Goal: Find contact information: Find contact information

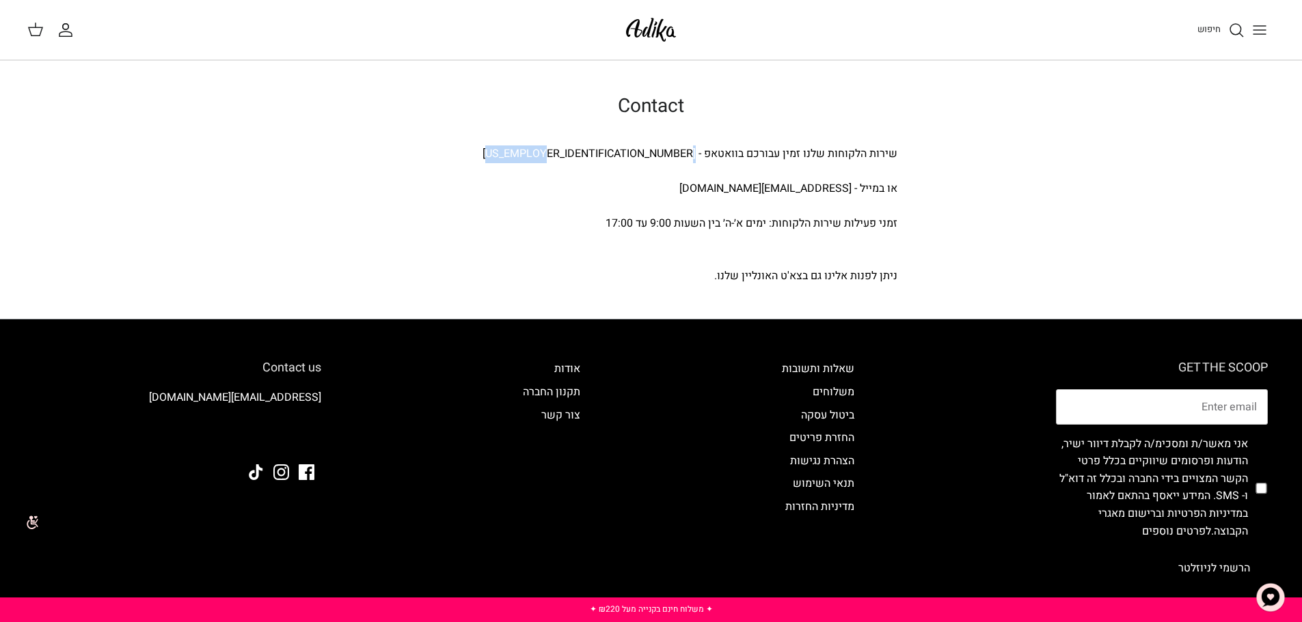
drag, startPoint x: 616, startPoint y: 152, endPoint x: 695, endPoint y: 160, distance: 79.7
click at [695, 160] on div "שירות הלקוחות שלנו זמין עבורכם בוואטאפ - 03-8001000" at bounding box center [651, 155] width 492 height 18
copy div "03-8001000"
drag, startPoint x: 716, startPoint y: 192, endPoint x: 849, endPoint y: 195, distance: 133.3
click at [849, 195] on div "או במייל - adika-service@golfco.co.il" at bounding box center [651, 189] width 492 height 18
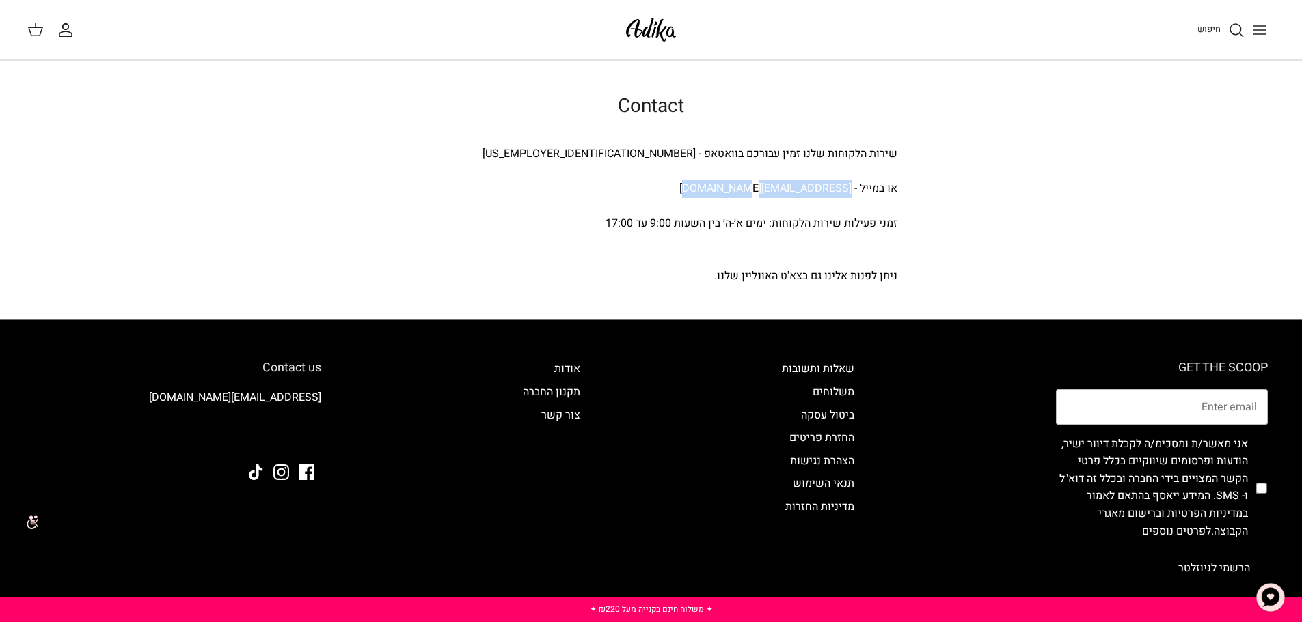
copy div "[EMAIL_ADDRESS][DOMAIN_NAME]"
click at [1276, 592] on img "צ'אט" at bounding box center [1270, 597] width 41 height 41
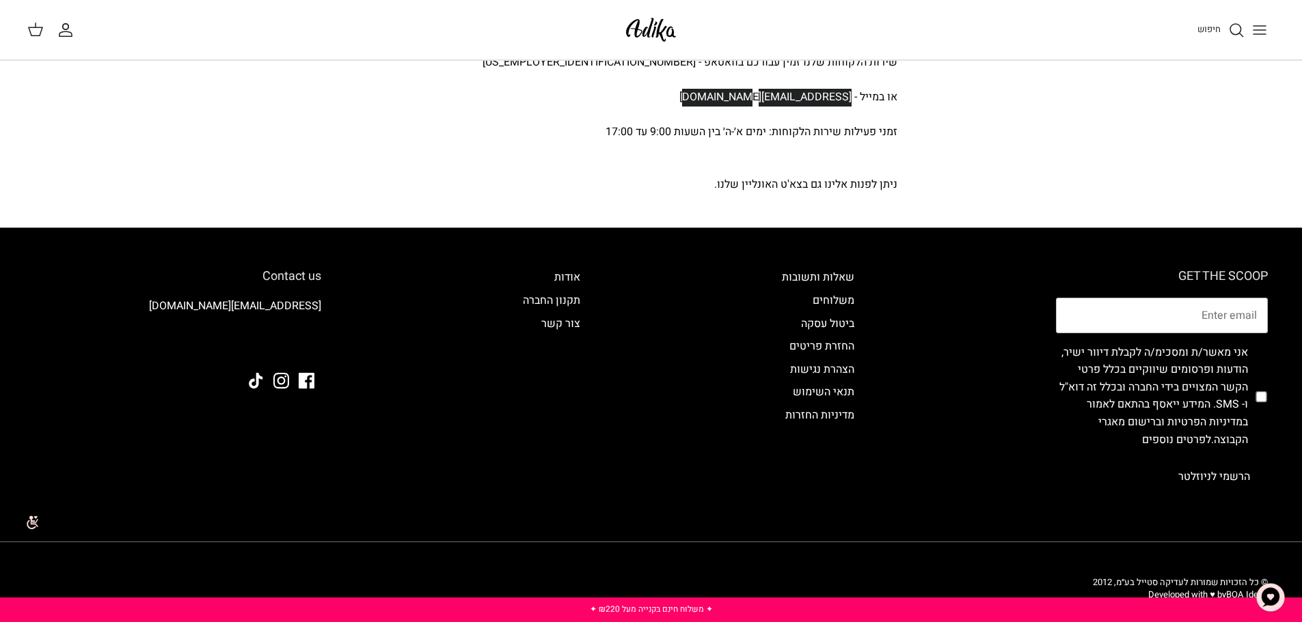
scroll to position [115, 0]
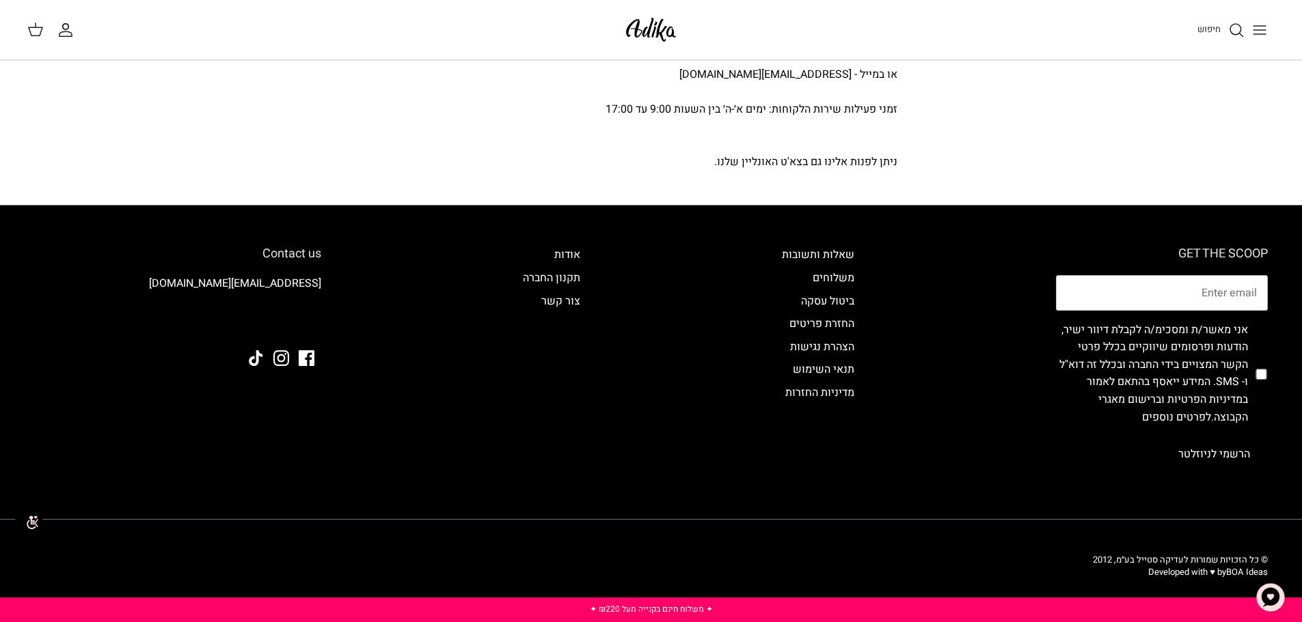
click at [571, 452] on div "אודות תקנון החברה צור קשר" at bounding box center [551, 359] width 85 height 225
drag, startPoint x: 260, startPoint y: 350, endPoint x: 273, endPoint y: 338, distance: 18.4
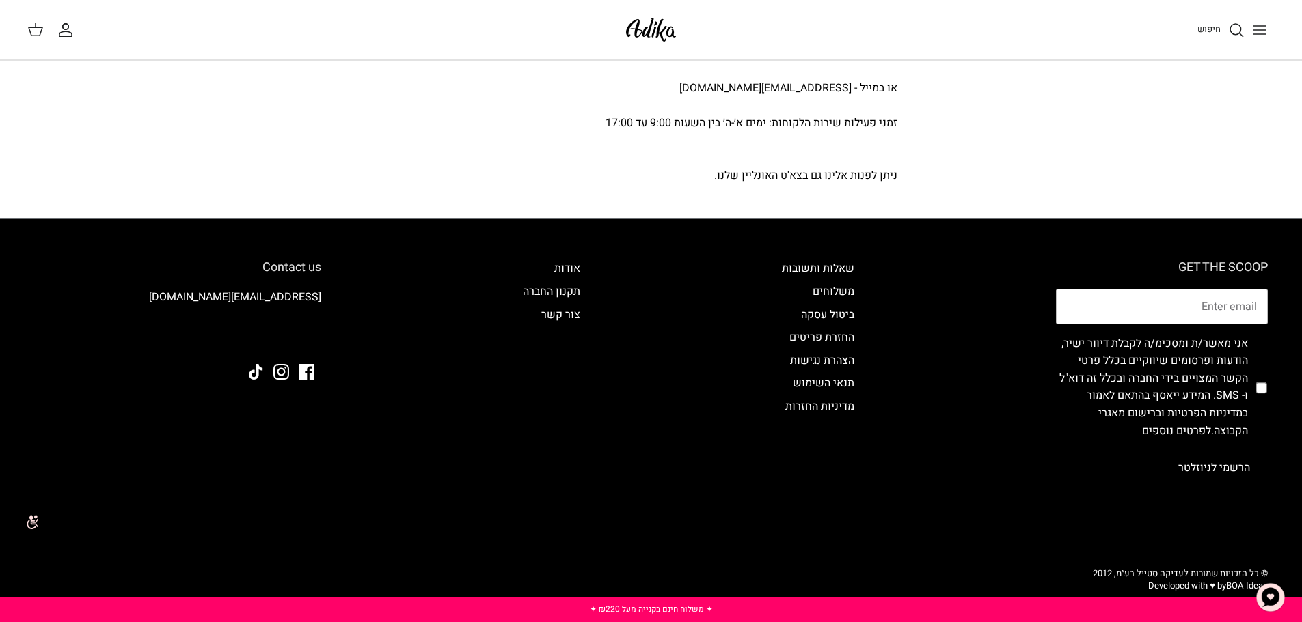
scroll to position [0, 0]
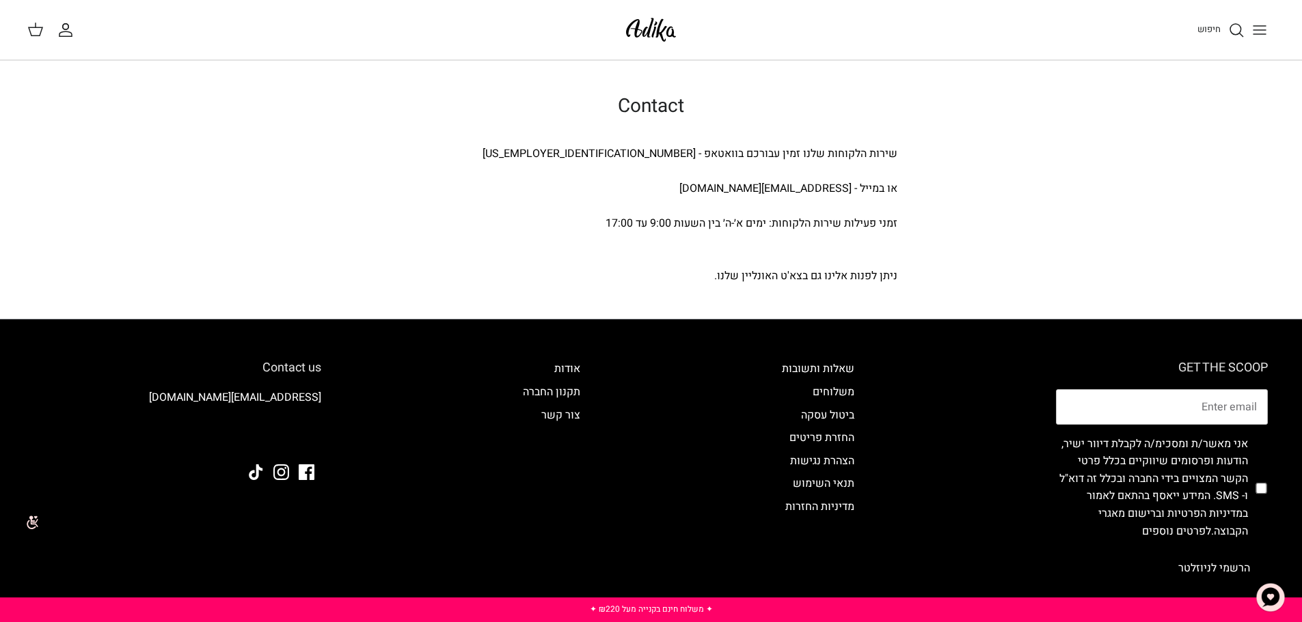
click at [637, 20] on img at bounding box center [651, 30] width 58 height 32
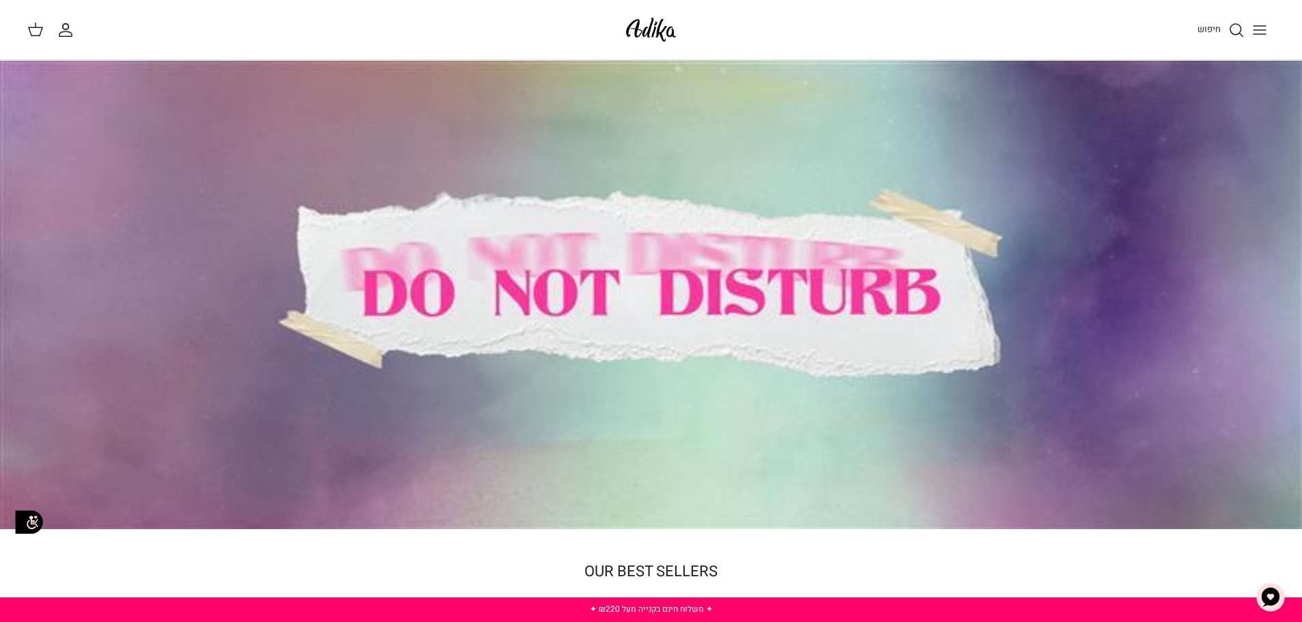
click at [68, 33] on icon "החשבון שלי" at bounding box center [65, 30] width 16 height 16
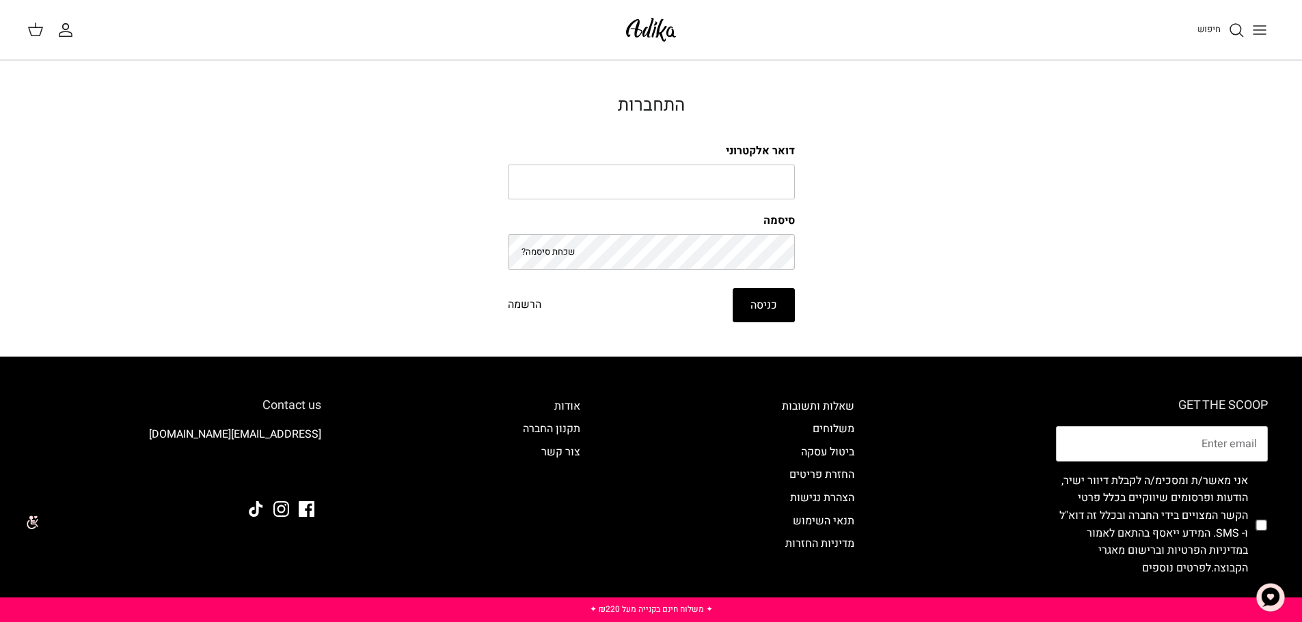
drag, startPoint x: 872, startPoint y: 106, endPoint x: 870, endPoint y: 126, distance: 19.9
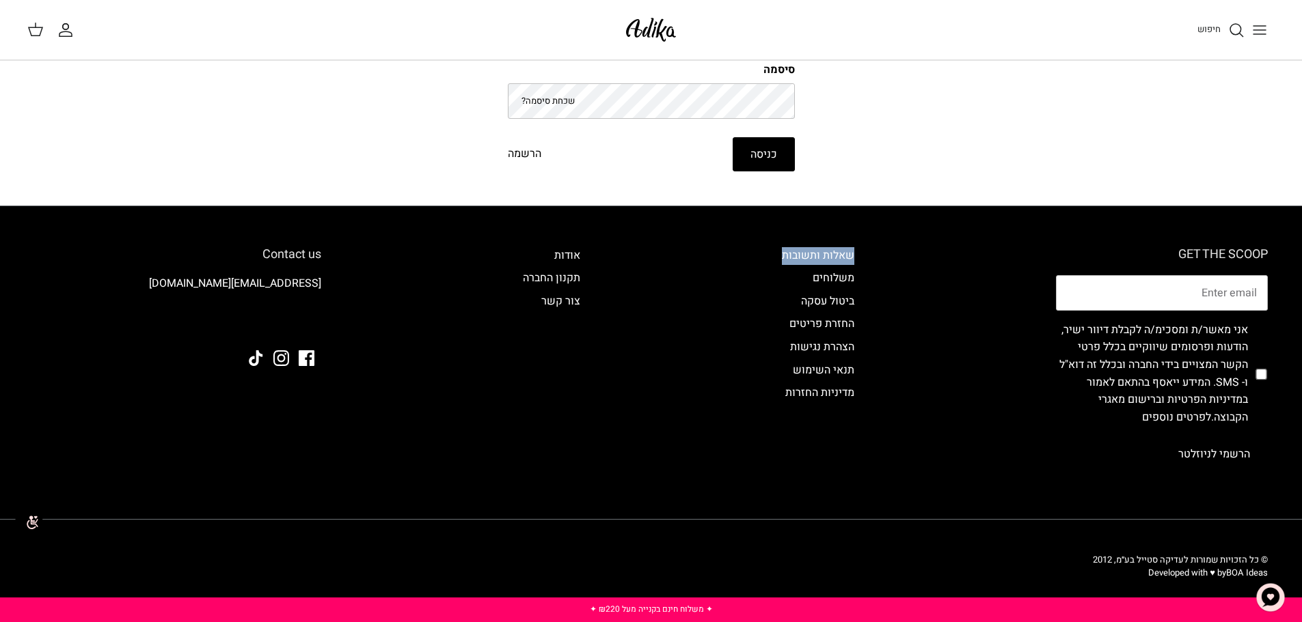
drag, startPoint x: 761, startPoint y: 251, endPoint x: 856, endPoint y: 254, distance: 95.0
click at [856, 254] on div "GET THE SCOOP אני מאשר/ת ומסכימ/ה לקבלת דיוור ישיר, הודעות ופרסומים שיווקיים בכ…" at bounding box center [650, 380] width 1261 height 348
copy link "שאלות ותשובות"
drag, startPoint x: 721, startPoint y: 327, endPoint x: 761, endPoint y: 321, distance: 40.7
click at [721, 327] on div "GET THE SCOOP אני מאשר/ת ומסכימ/ה לקבלת דיוור ישיר, הודעות ופרסומים שיווקיים בכ…" at bounding box center [650, 380] width 1261 height 348
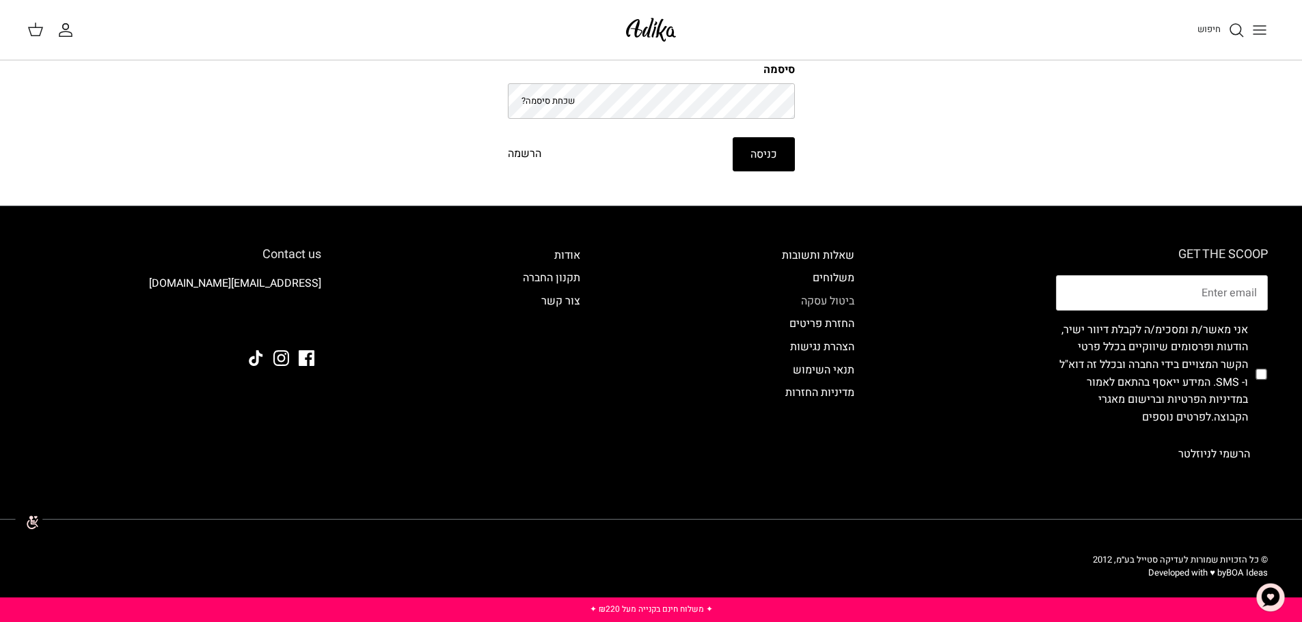
click at [814, 297] on link "ביטול עסקה" at bounding box center [827, 301] width 53 height 16
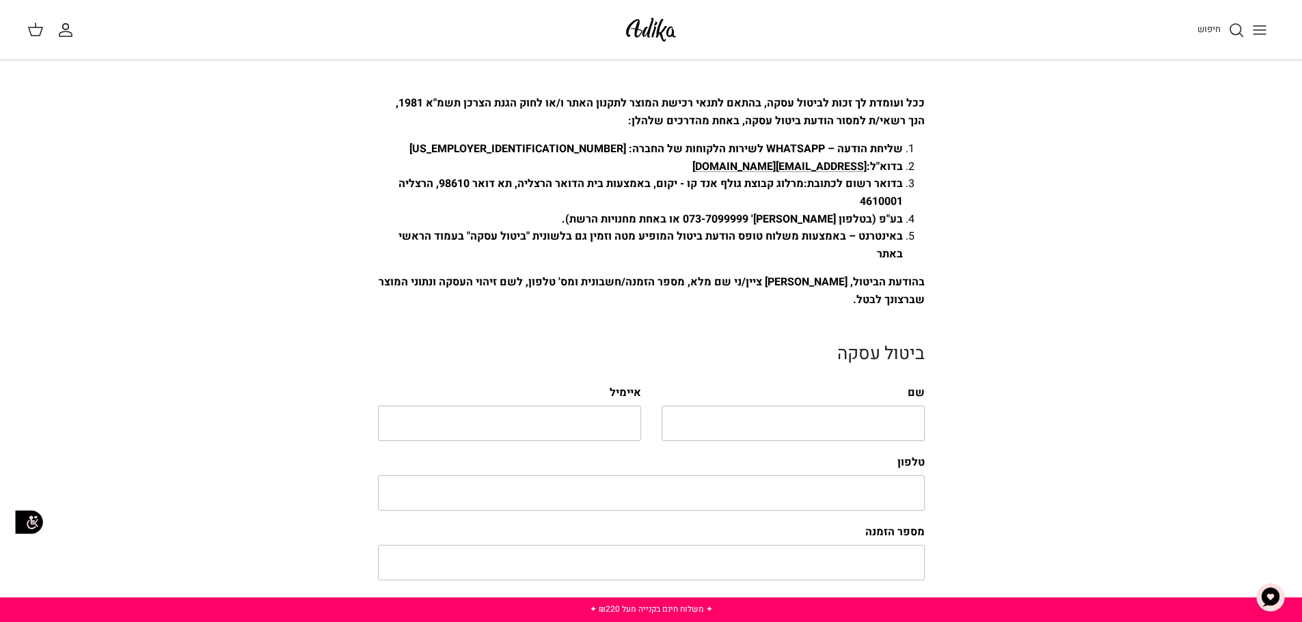
drag, startPoint x: 597, startPoint y: 199, endPoint x: 799, endPoint y: 184, distance: 202.8
click at [799, 184] on li "בדואר רשום לכתובת: מרלוג קבוצת גולף אנד קו - יקום , באמצעות בית הדואר הרצליה, ת…" at bounding box center [646, 193] width 514 height 35
copy strong "מרלוג קבוצת גולף אנד קו - יקום , באמצעות בית הדואר הרצליה, תא דואר 98610, הרצלי…"
drag, startPoint x: 753, startPoint y: 217, endPoint x: 815, endPoint y: 212, distance: 62.3
click at [815, 212] on strong "בע"פ (בטלפון מס' 073-7099999 או באחת מחנויות הרשת)." at bounding box center [732, 219] width 341 height 16
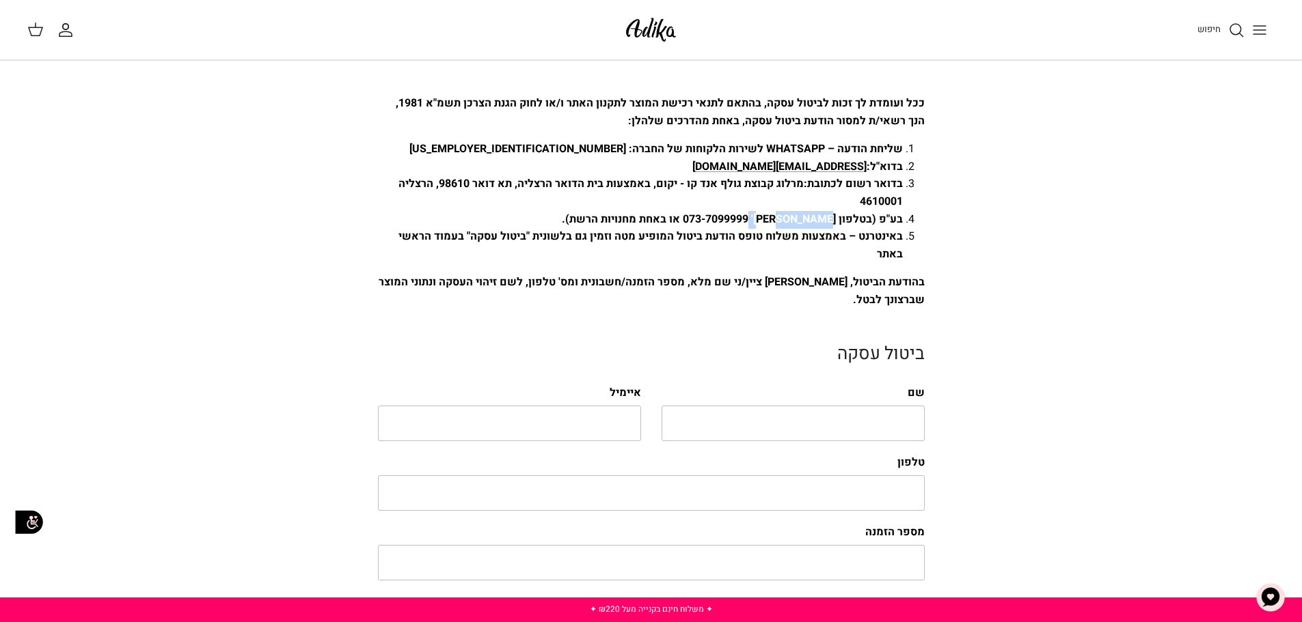
copy strong "073-7099999"
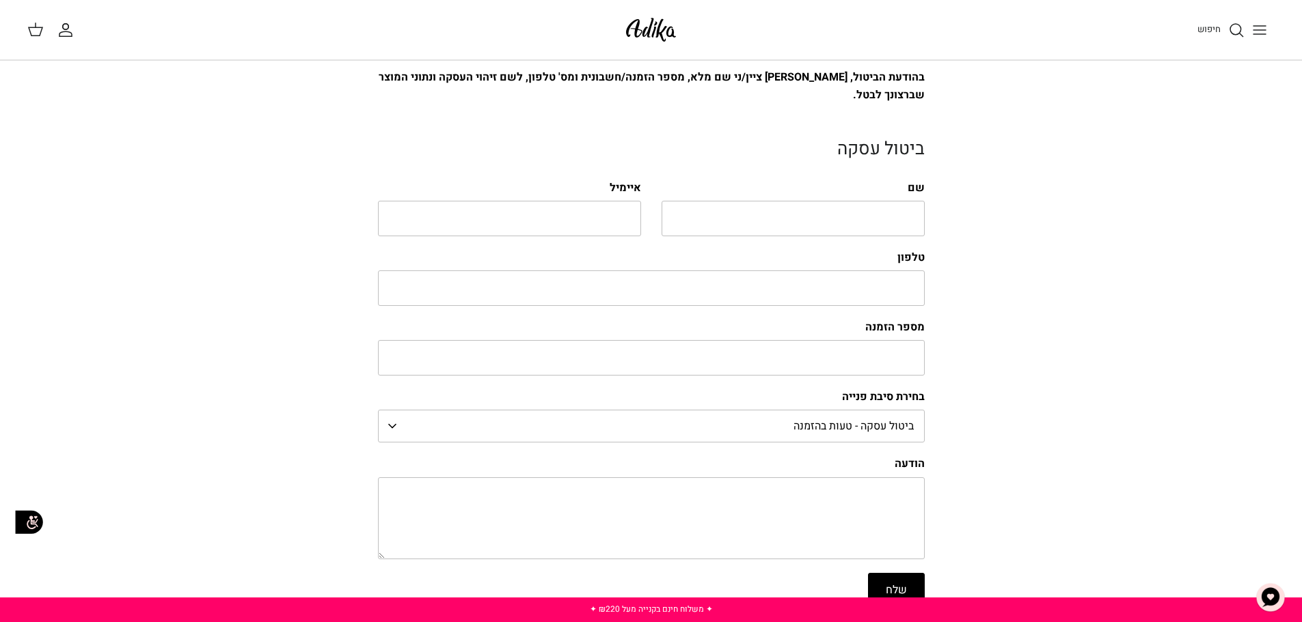
click at [1031, 282] on div "ככל ועומדת לך זכות לביטול עסקה, בהתאם לתנאי רכישת המוצר לתקנון האתר ו/או לחוק ה…" at bounding box center [651, 248] width 1011 height 717
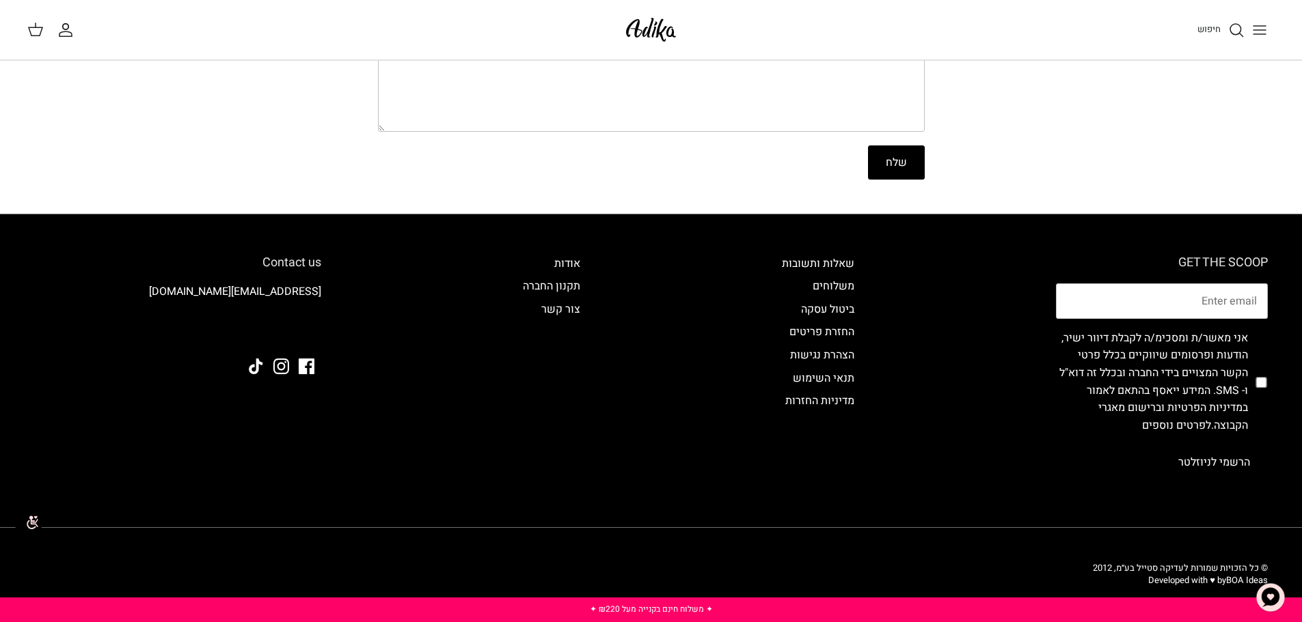
scroll to position [644, 0]
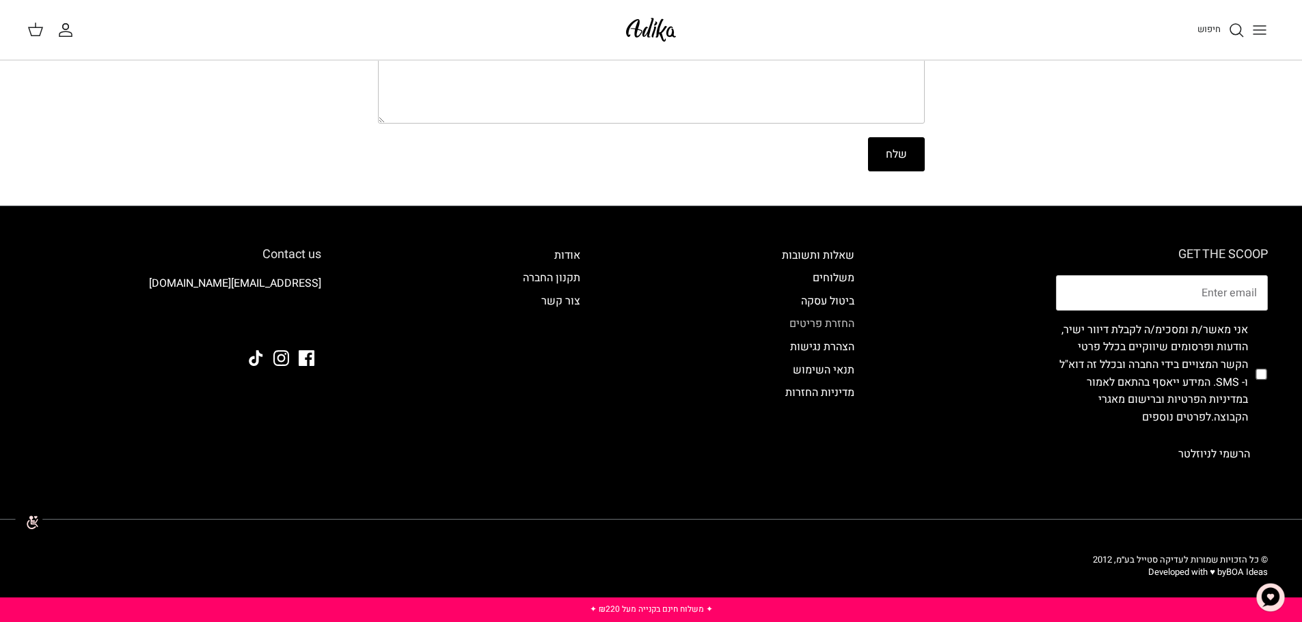
click at [821, 325] on link "החזרת פריטים" at bounding box center [821, 324] width 65 height 16
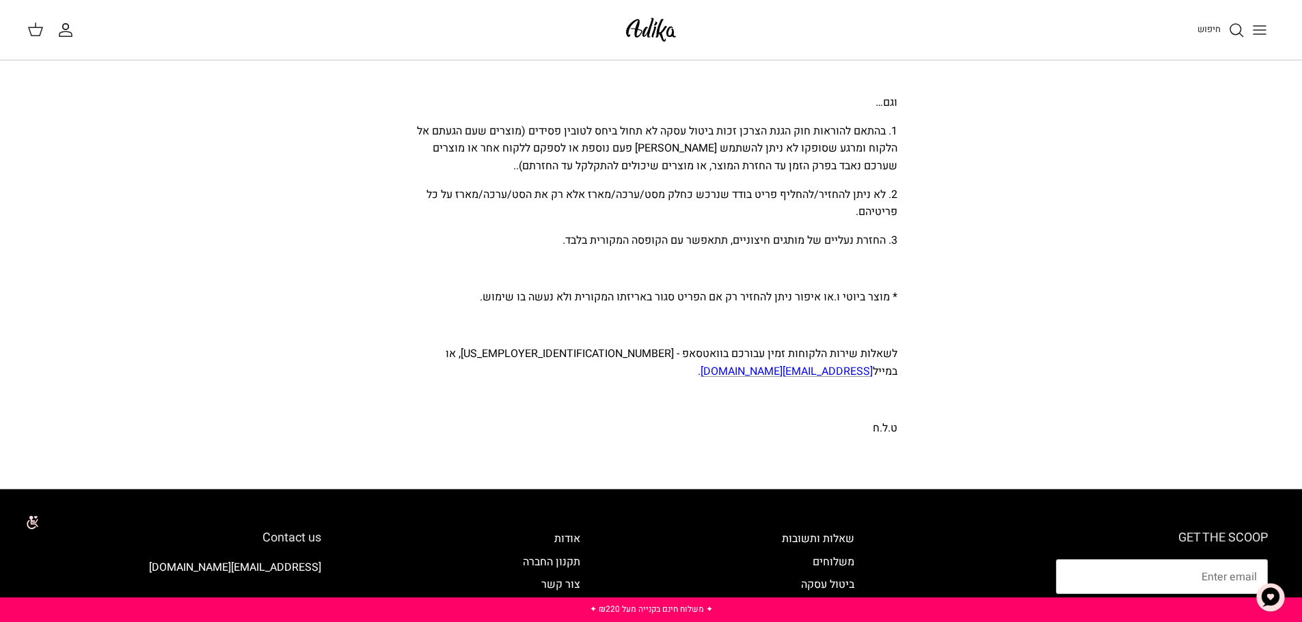
scroll to position [972, 0]
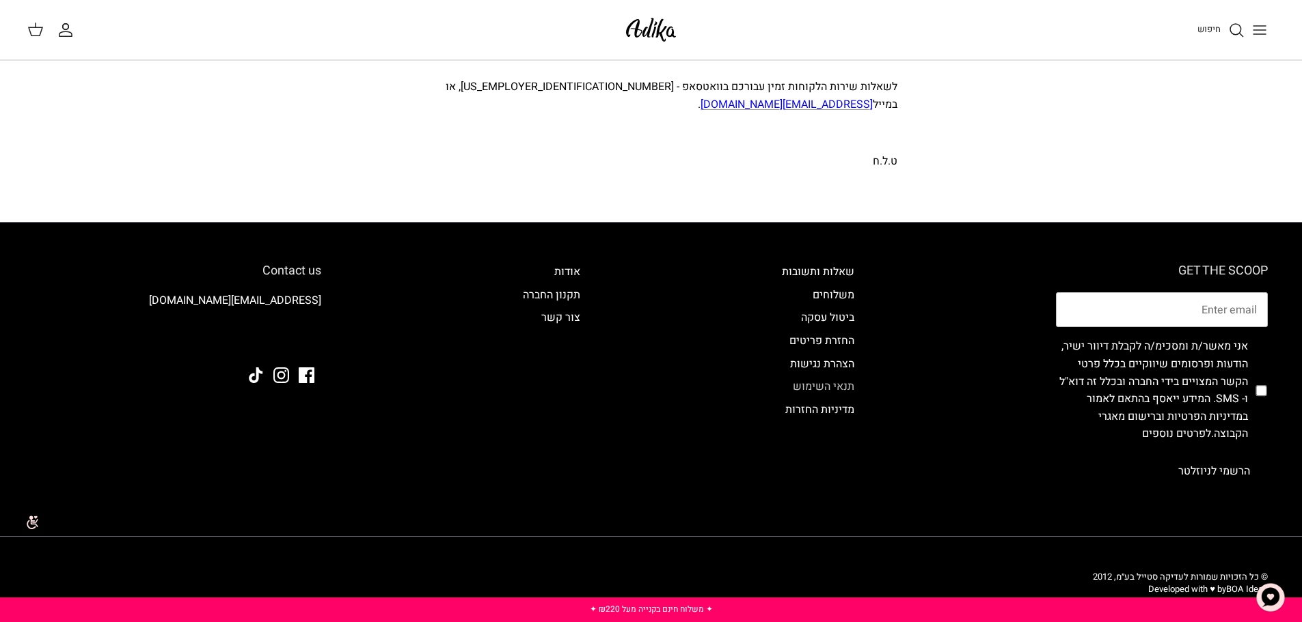
click at [835, 378] on link "תנאי השימוש" at bounding box center [823, 386] width 61 height 16
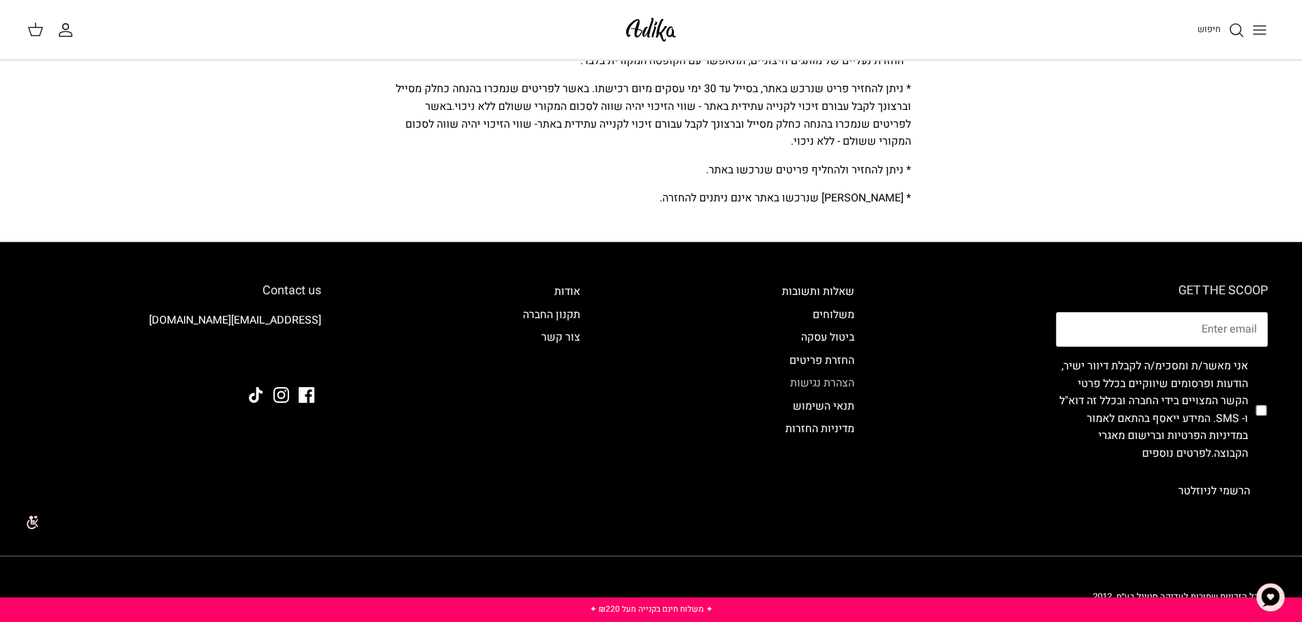
scroll to position [247, 0]
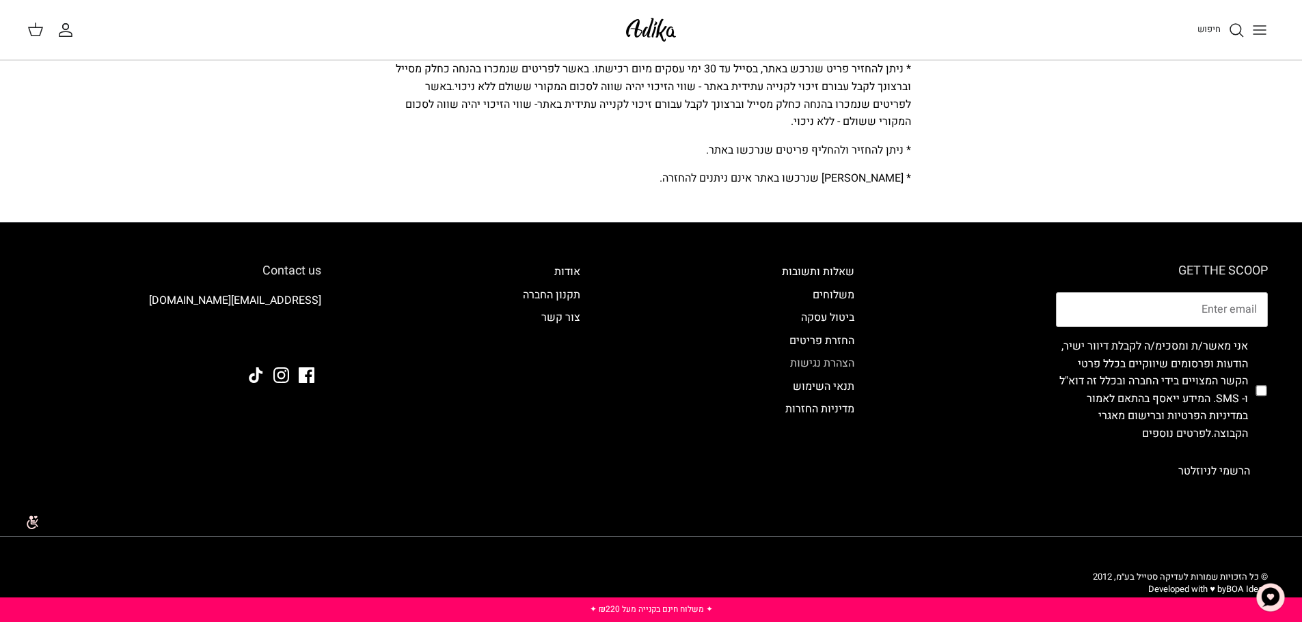
click at [836, 355] on link "הצהרת נגישות" at bounding box center [822, 363] width 64 height 16
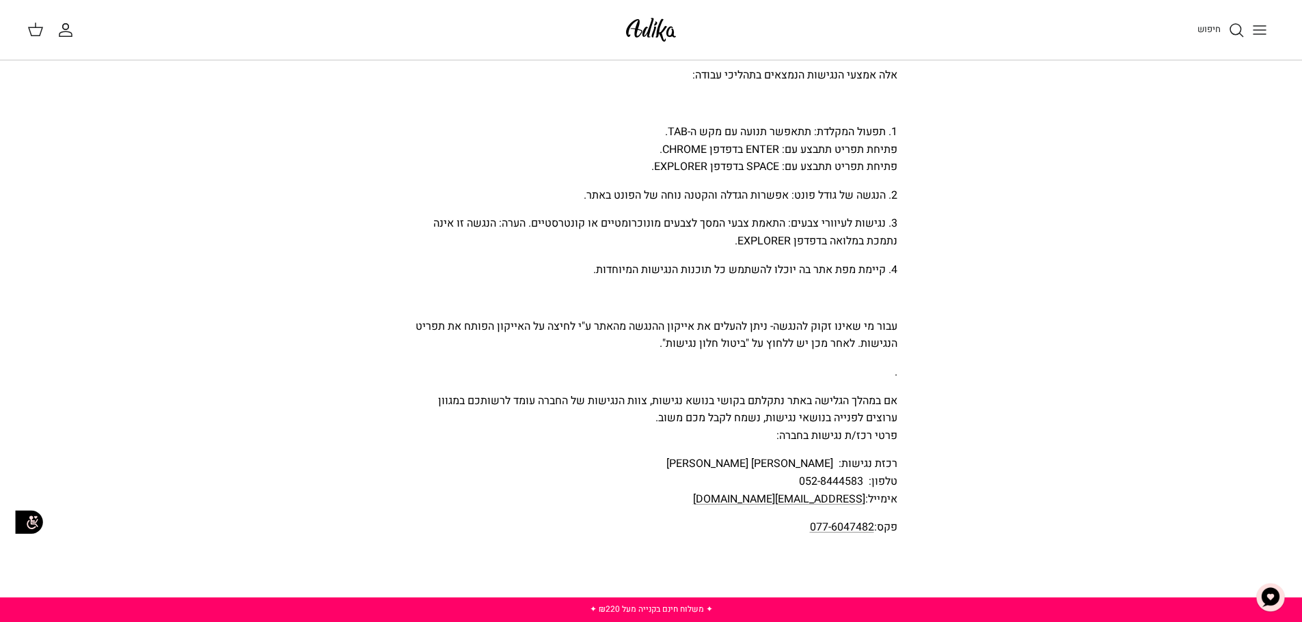
scroll to position [1093, 0]
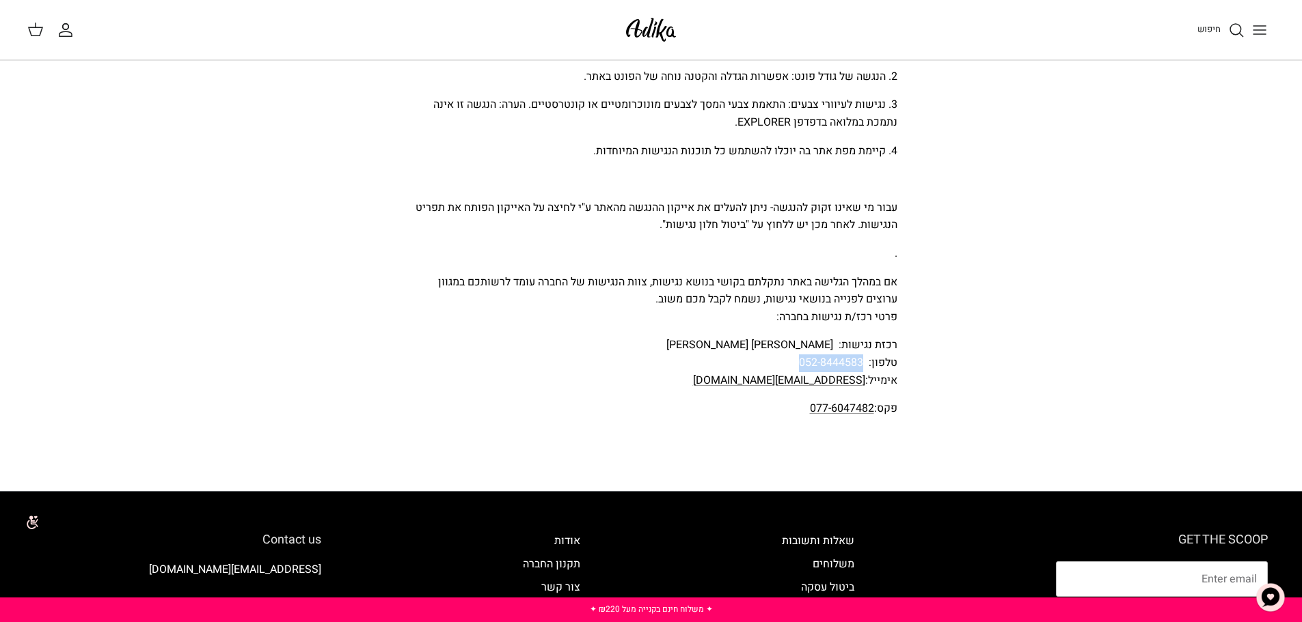
drag, startPoint x: 774, startPoint y: 361, endPoint x: 863, endPoint y: 359, distance: 88.8
click at [863, 359] on p "רכזת נגישות: ענבל גיניו שוורץ טלפון: 052-8444583 אימייל: nagish@golfco.co.il" at bounding box center [651, 363] width 492 height 53
copy p "052-8444583"
drag, startPoint x: 748, startPoint y: 380, endPoint x: 862, endPoint y: 381, distance: 114.1
click at [862, 381] on p "רכזת נגישות: ענבל גיניו שוורץ טלפון: 052-8444583 אימייל: nagish@golfco.co.il" at bounding box center [651, 363] width 492 height 53
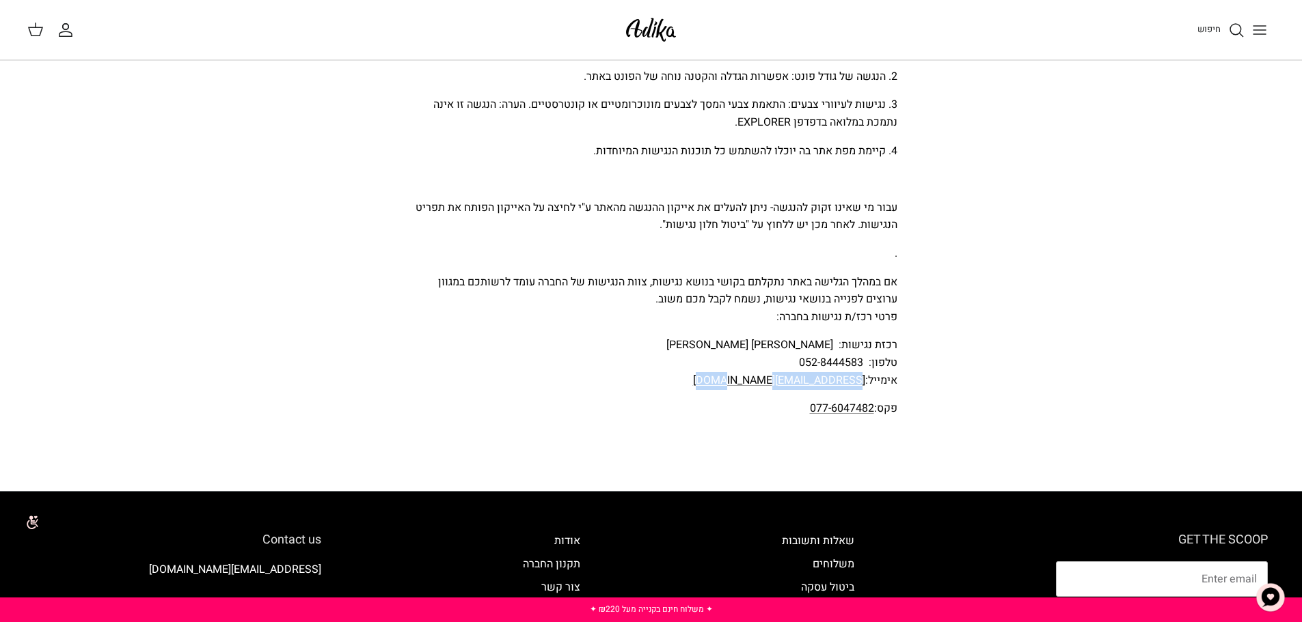
copy link "nagish@golfco.co.il"
drag, startPoint x: 767, startPoint y: 403, endPoint x: 868, endPoint y: 407, distance: 101.2
click at [868, 407] on p "פקס: 077-6047482" at bounding box center [651, 409] width 492 height 18
copy link "077-6047482"
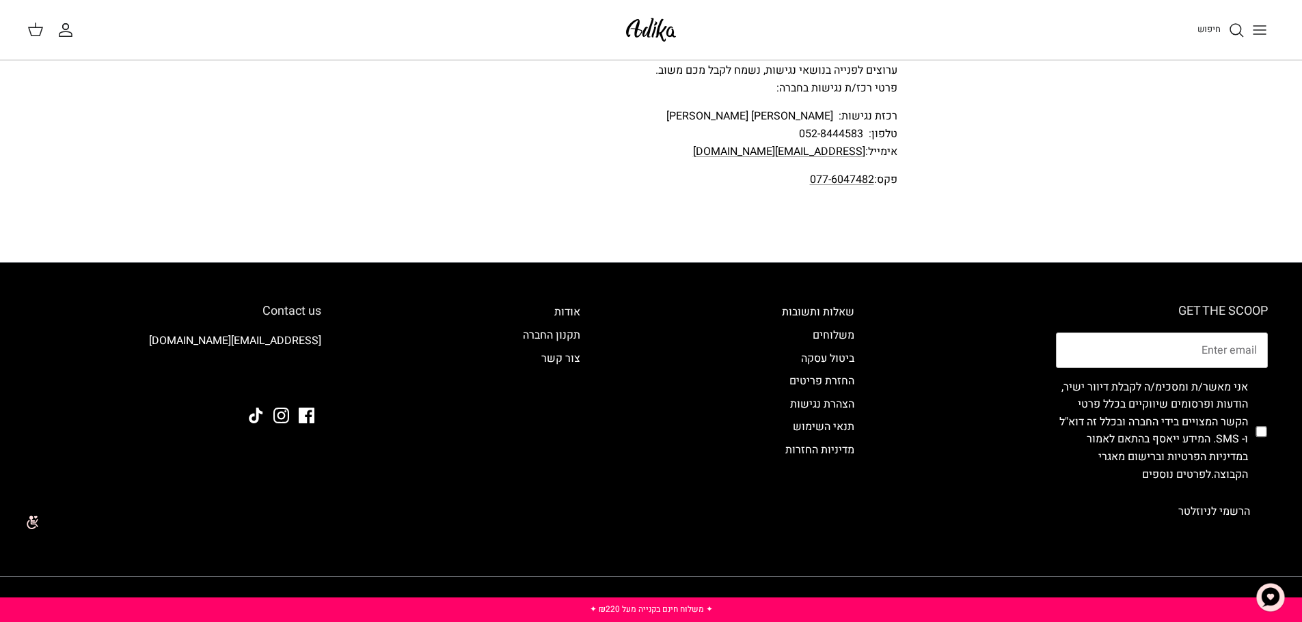
scroll to position [1306, 0]
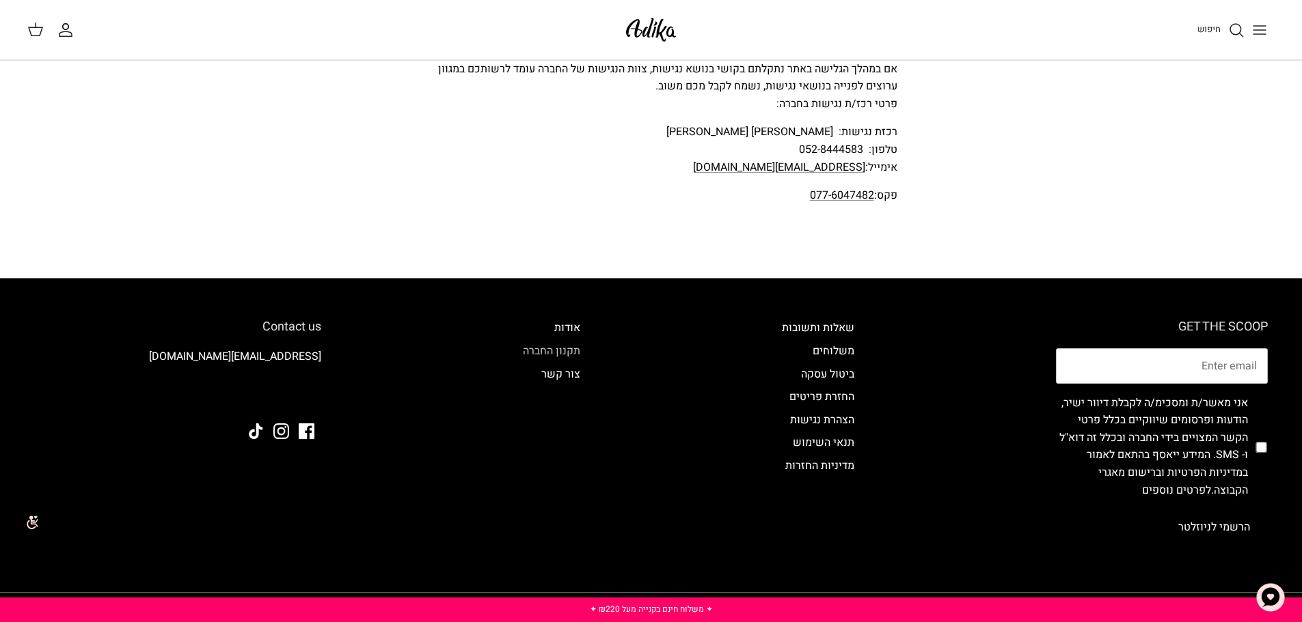
click at [559, 352] on link "תקנון החברה" at bounding box center [551, 351] width 57 height 16
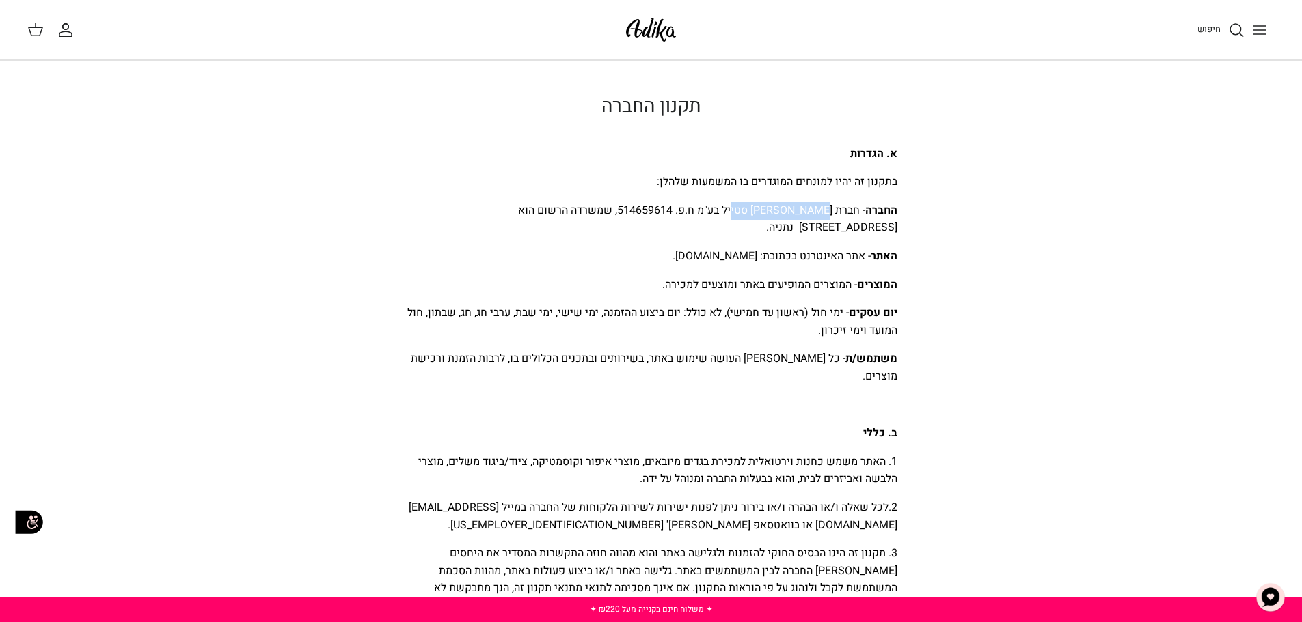
drag, startPoint x: 759, startPoint y: 208, endPoint x: 828, endPoint y: 205, distance: 69.1
click at [828, 205] on span "החברה - חברת עדיקה סטייל בע"מ ח.פ. 514659614, שמשרדה הרשום הוא ברחוב מלאכה 5 נת…" at bounding box center [707, 219] width 379 height 34
copy span "עדיקה סטייל בע"מ"
click at [1254, 24] on icon "Toggle menu" at bounding box center [1259, 30] width 16 height 16
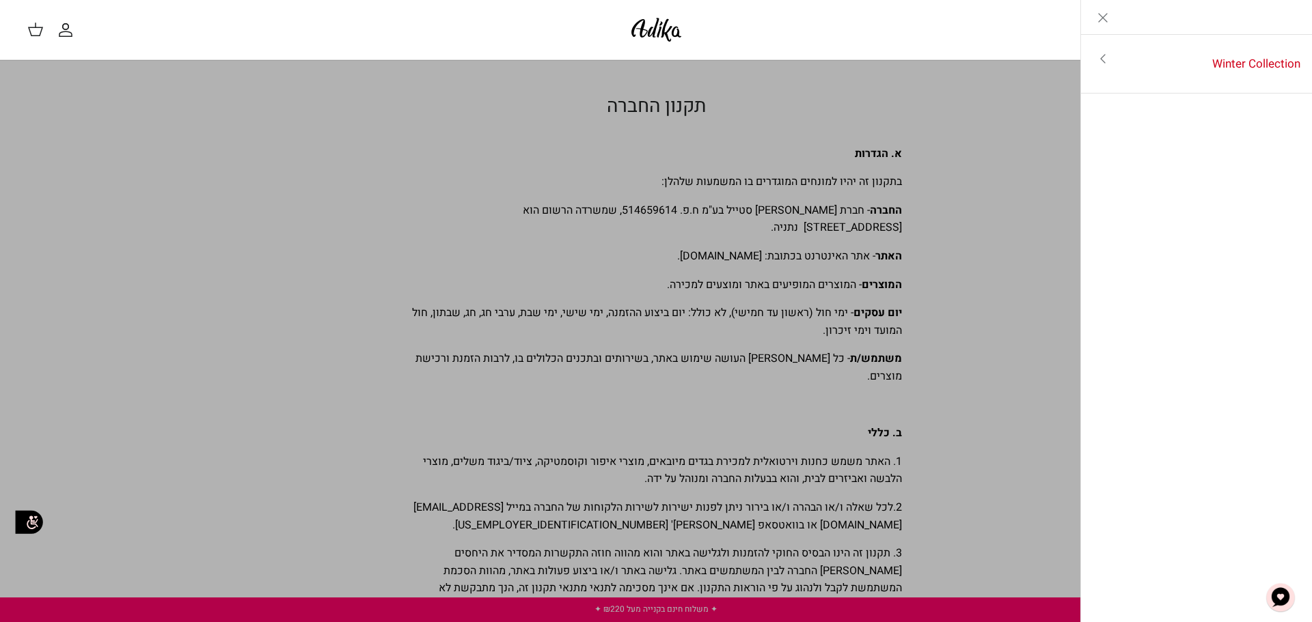
click at [1105, 63] on polyline "Primary navigation" at bounding box center [1103, 59] width 4 height 8
click at [1236, 58] on link "לכל הפריטים" at bounding box center [1197, 60] width 218 height 34
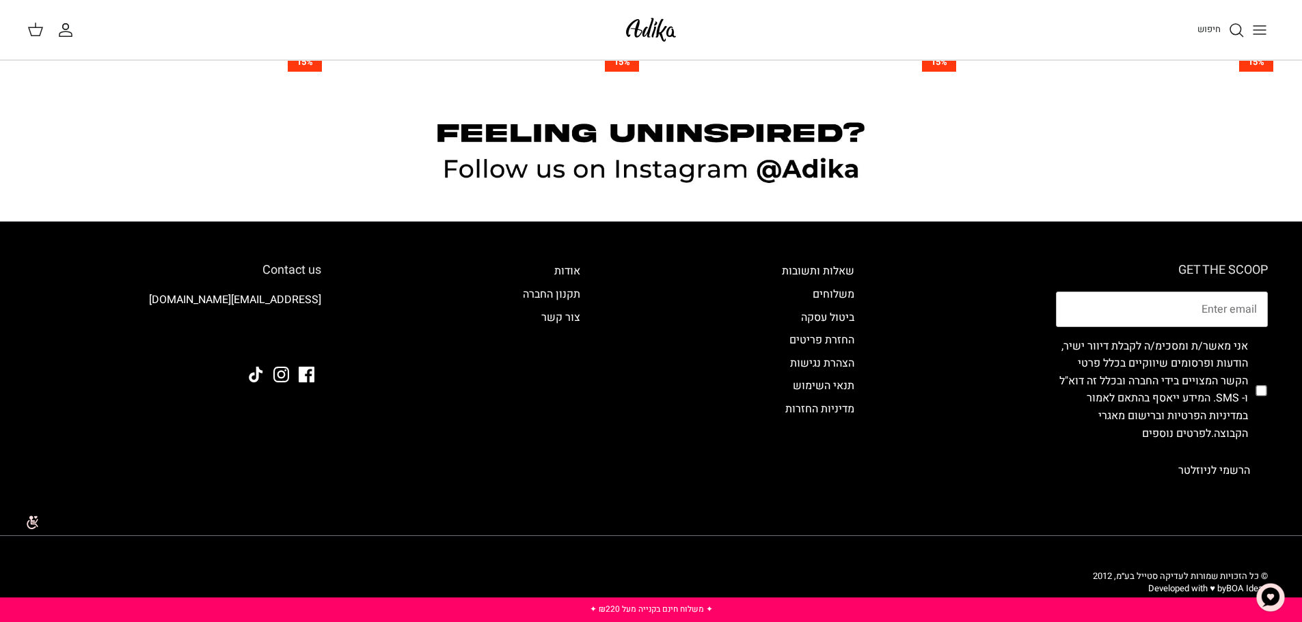
scroll to position [1521, 0]
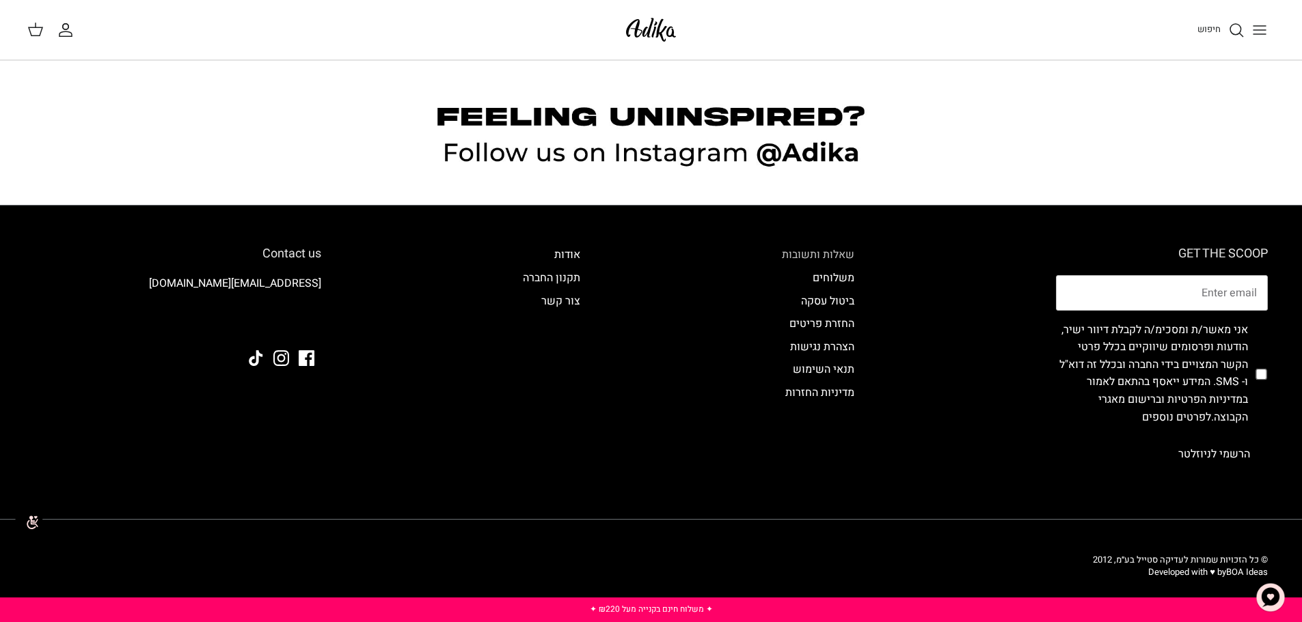
click at [842, 258] on link "שאלות ותשובות" at bounding box center [818, 255] width 72 height 16
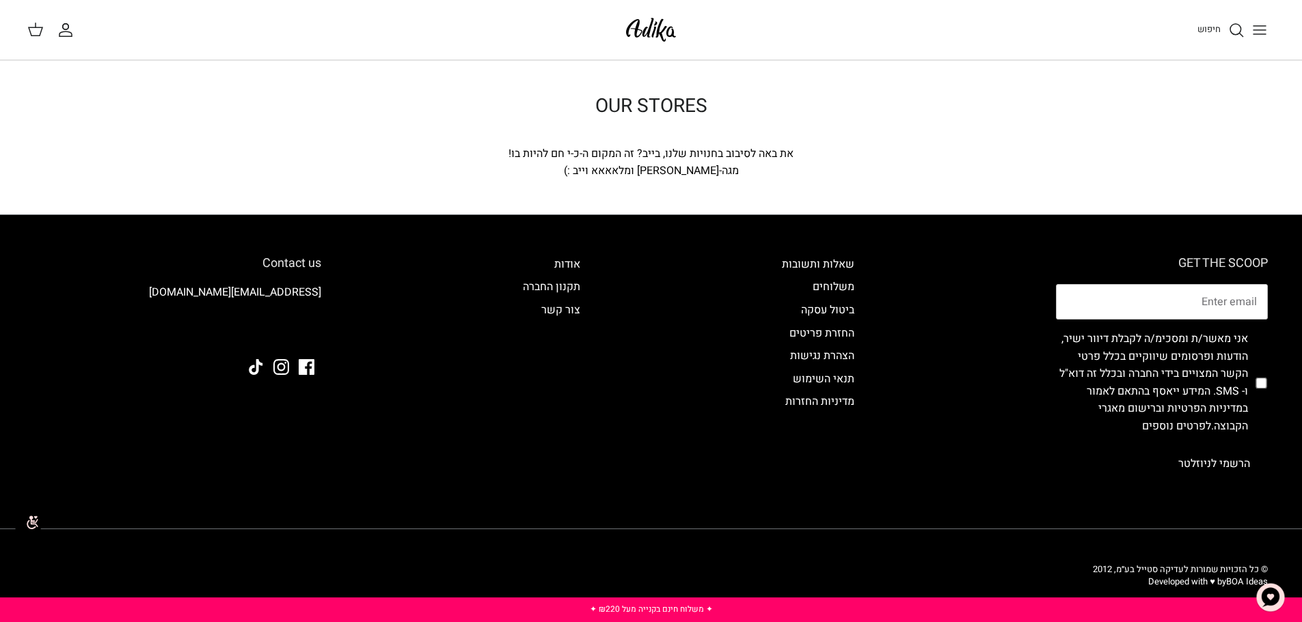
click at [635, 174] on div "מגה-סטייל ומלאאאא וייב :)" at bounding box center [651, 172] width 492 height 18
click at [548, 175] on div "מגה-סטייל ומלאאאא וייב :)" at bounding box center [651, 172] width 492 height 18
click at [618, 157] on div "את באה לסיבוב בחנויות שלנו, בייב? זה המקום ה-כ-י חם להיות בו!" at bounding box center [651, 155] width 492 height 18
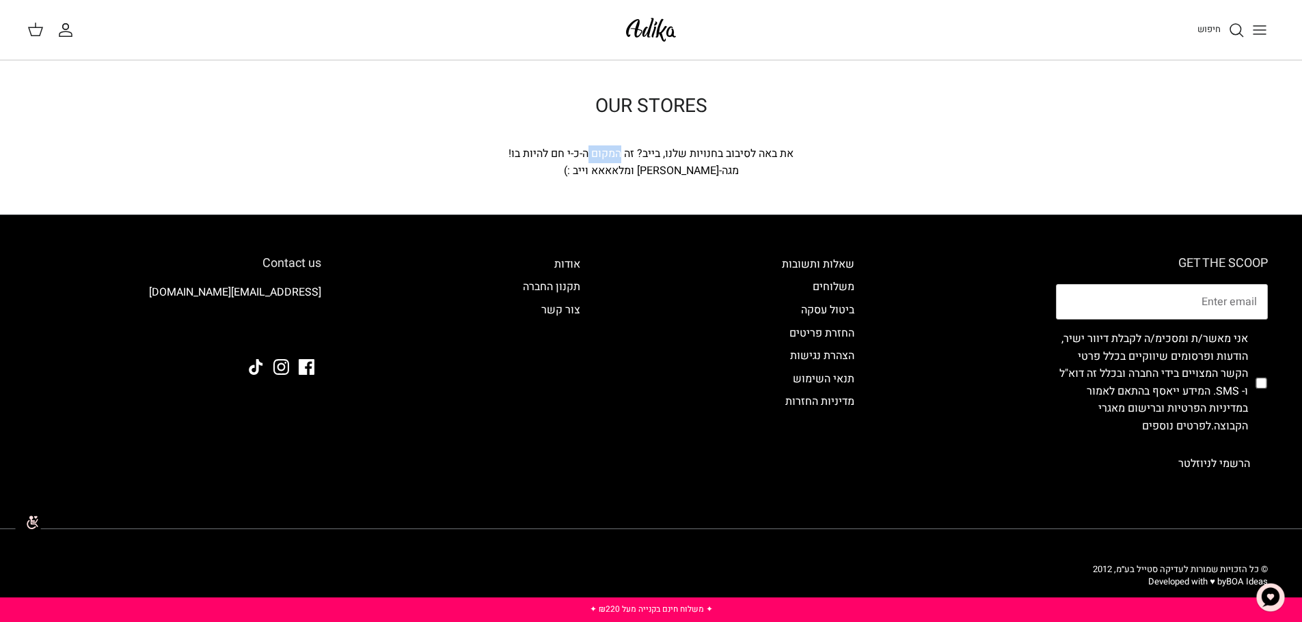
click at [618, 157] on div "את באה לסיבוב בחנויות שלנו, בייב? זה המקום ה-כ-י חם להיות בו!" at bounding box center [651, 155] width 492 height 18
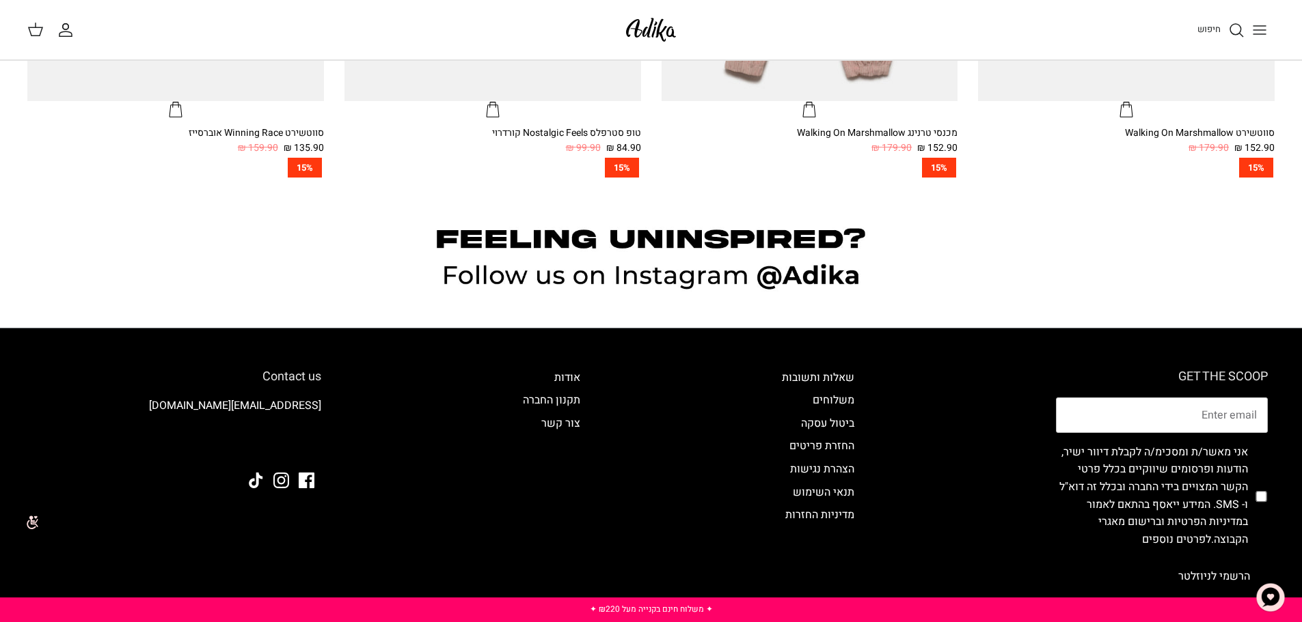
scroll to position [1503, 0]
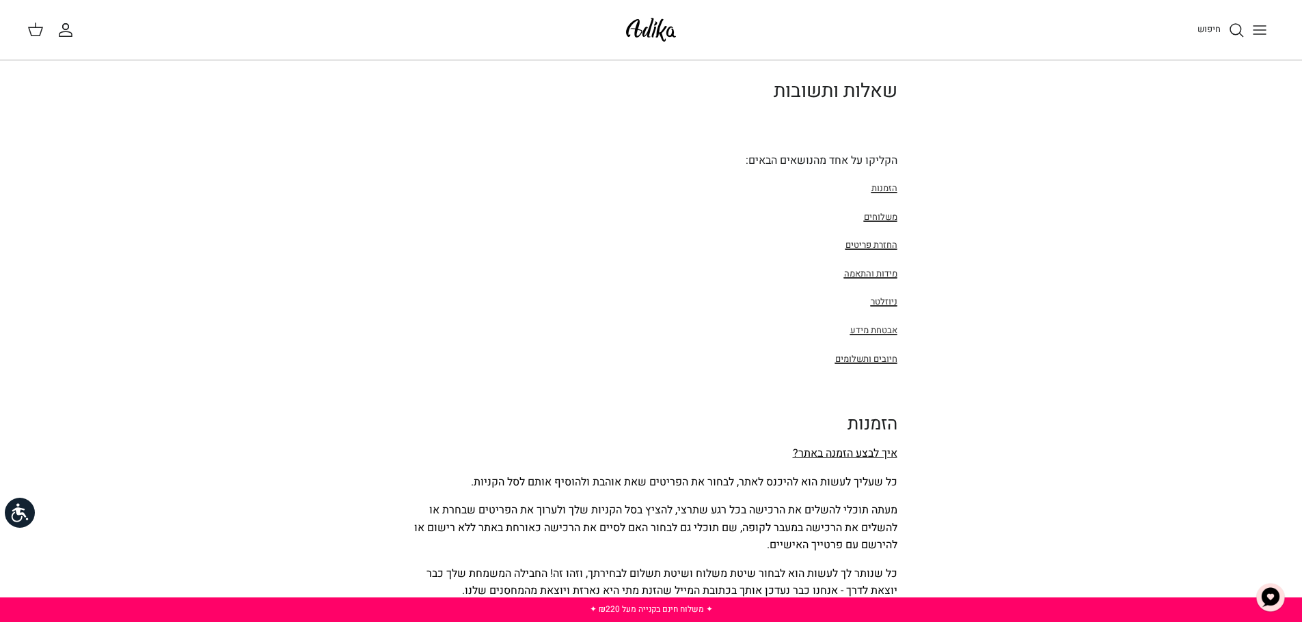
scroll to position [205, 0]
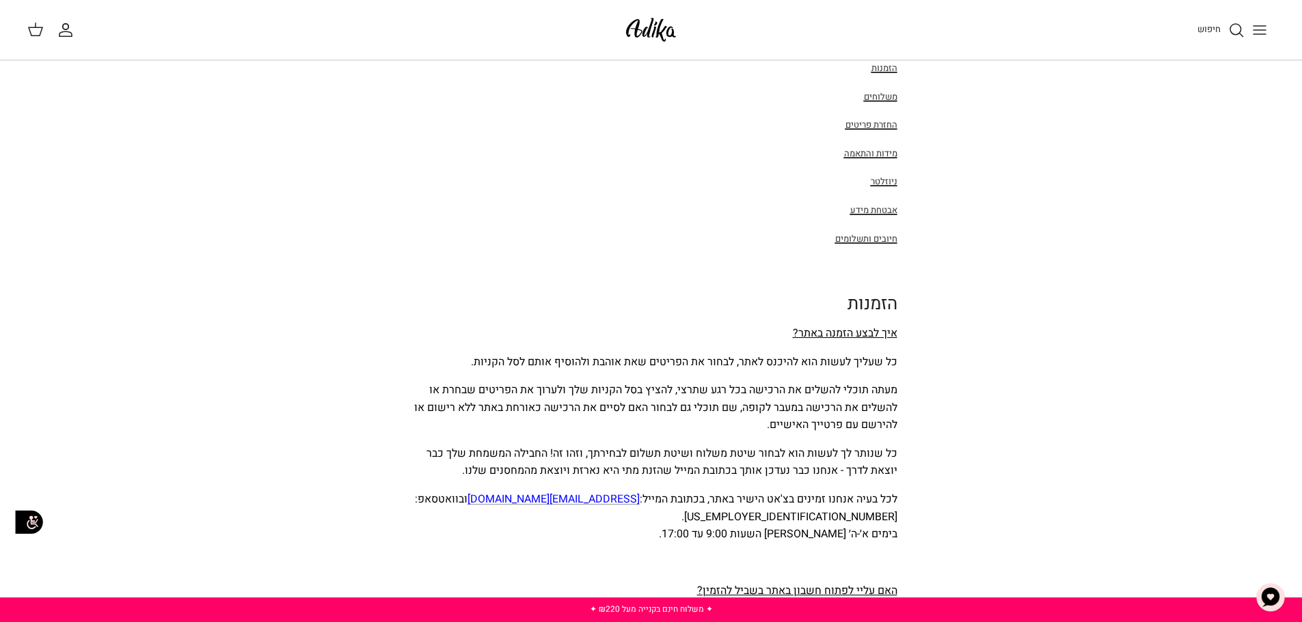
click at [876, 146] on span "מידות והתאמה" at bounding box center [870, 153] width 53 height 16
click at [880, 153] on span "מידות והתאמה" at bounding box center [870, 153] width 53 height 13
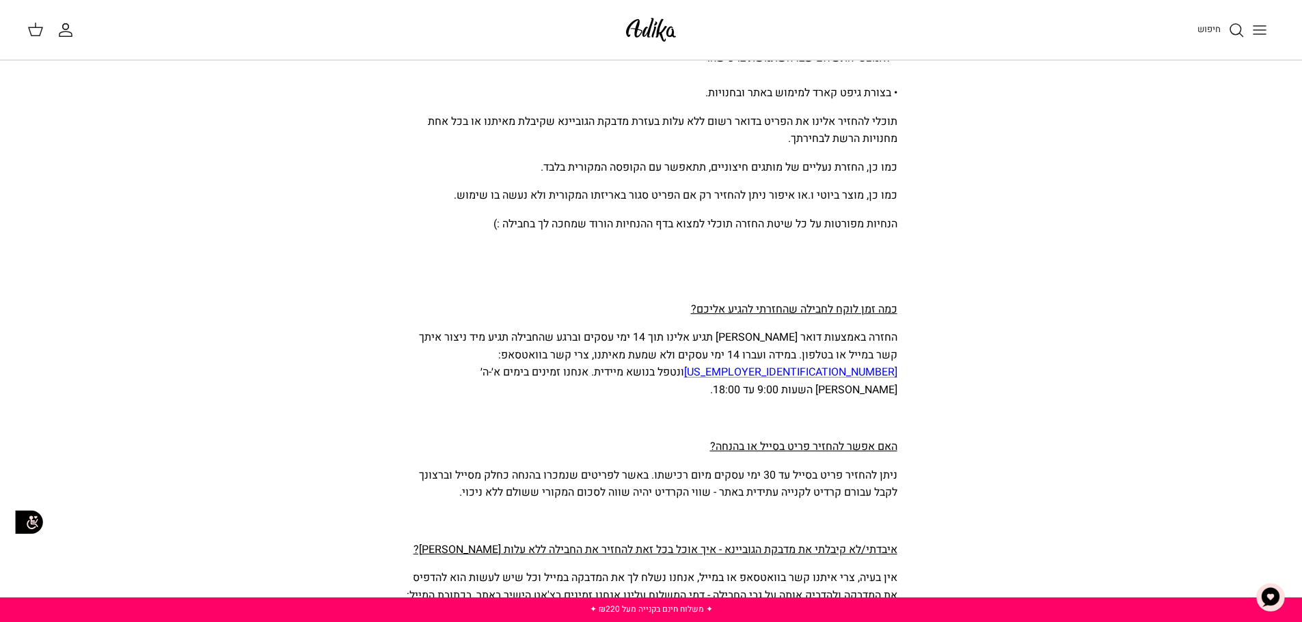
scroll to position [2785, 0]
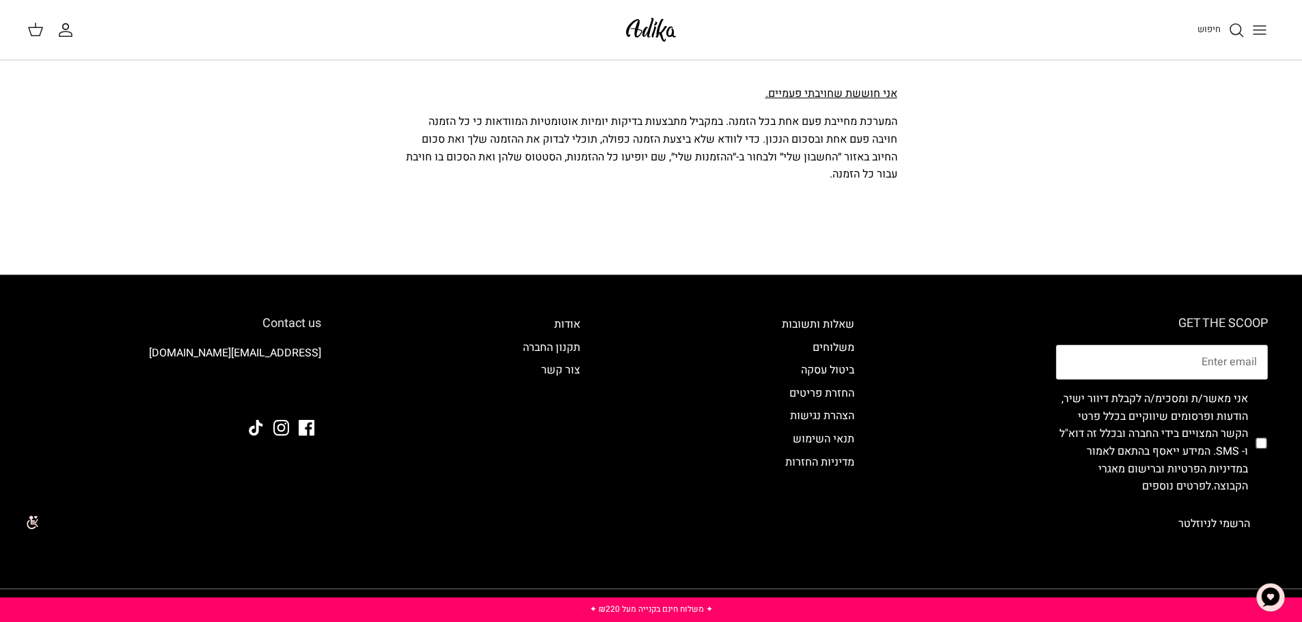
drag, startPoint x: 959, startPoint y: 545, endPoint x: 1026, endPoint y: 83, distance: 467.3
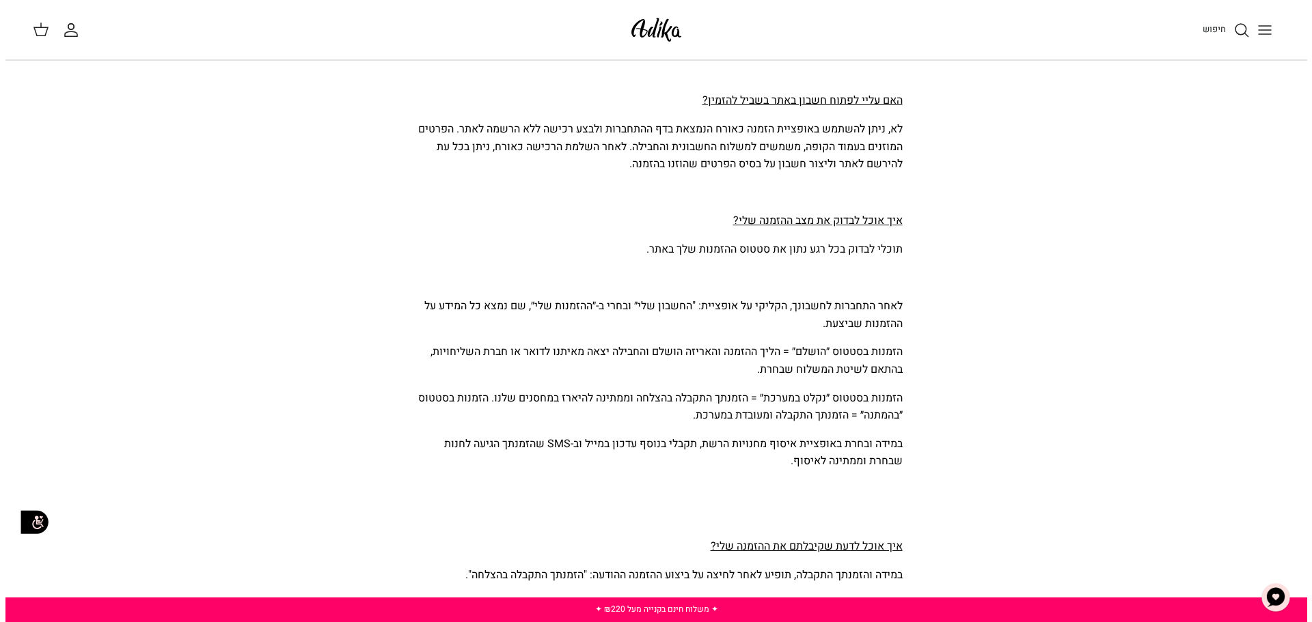
scroll to position [0, 0]
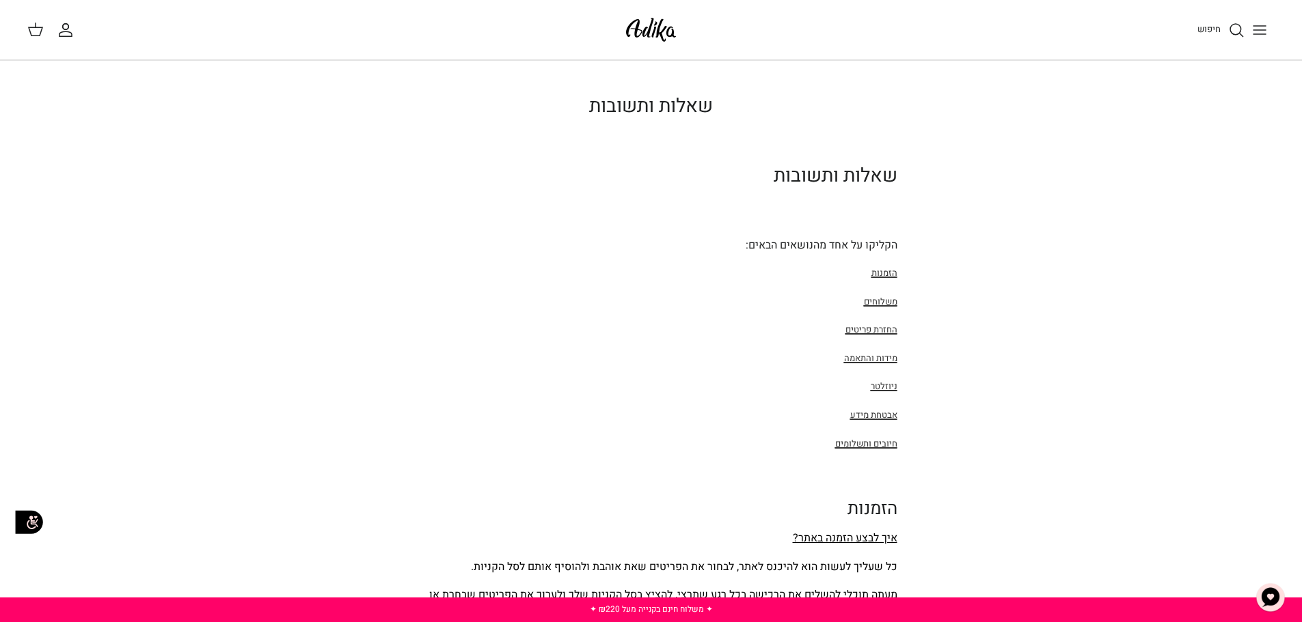
click at [1217, 27] on span "חיפוש" at bounding box center [1208, 29] width 23 height 13
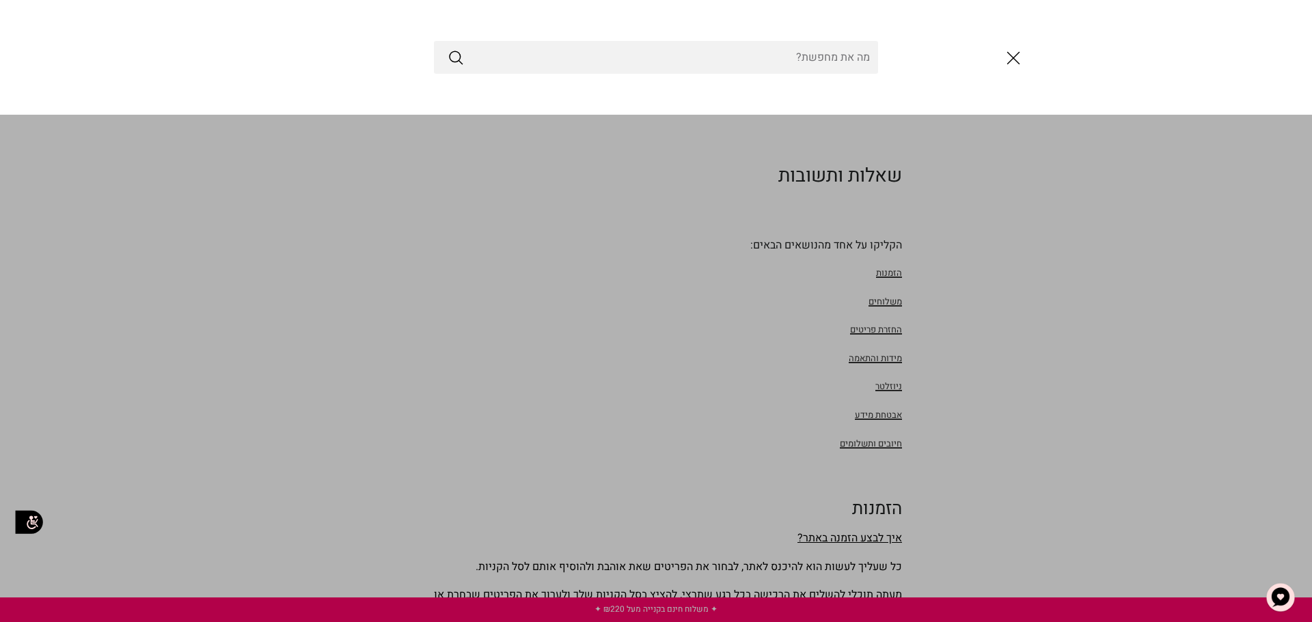
click at [755, 30] on div at bounding box center [656, 57] width 1312 height 115
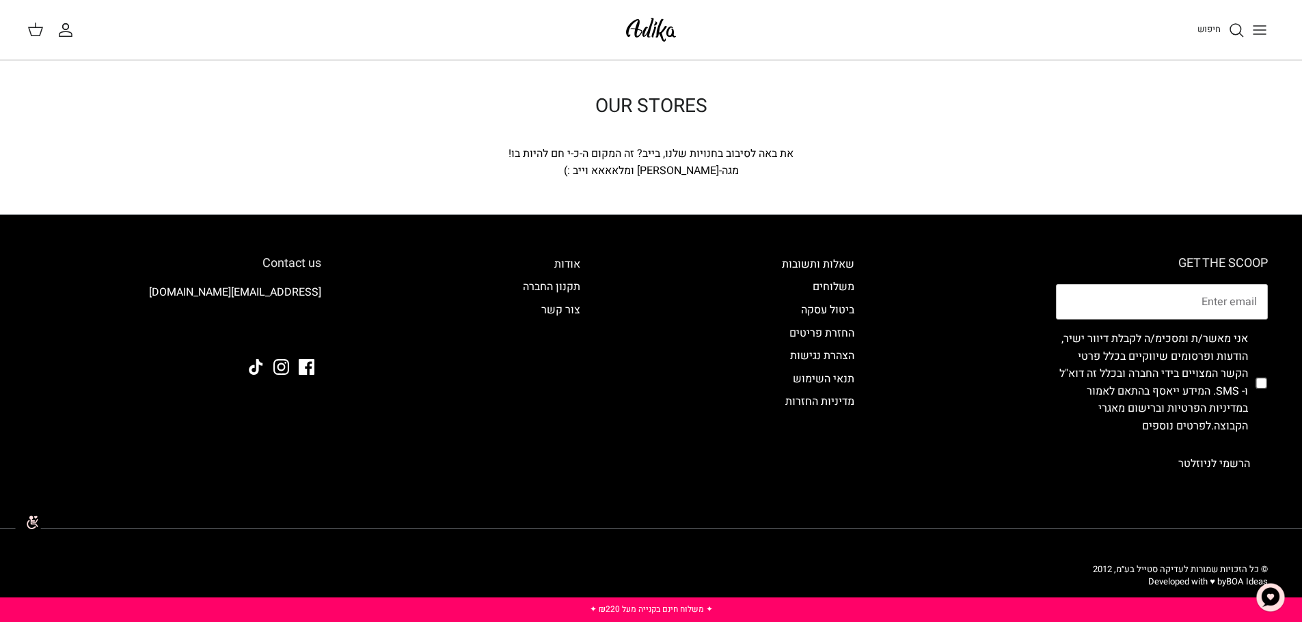
click at [649, 190] on div "OUR STORES את באה לסיבוב בחנויות שלנו, בייב? זה המקום ה-כ-י חם להיות בו! מגה-סט…" at bounding box center [651, 138] width 1302 height 154
click at [648, 169] on div "מגה-[PERSON_NAME] ומלאאאא וייב :)" at bounding box center [651, 172] width 492 height 18
click at [648, 167] on div "מגה-[PERSON_NAME] ומלאאאא וייב :)" at bounding box center [651, 172] width 492 height 18
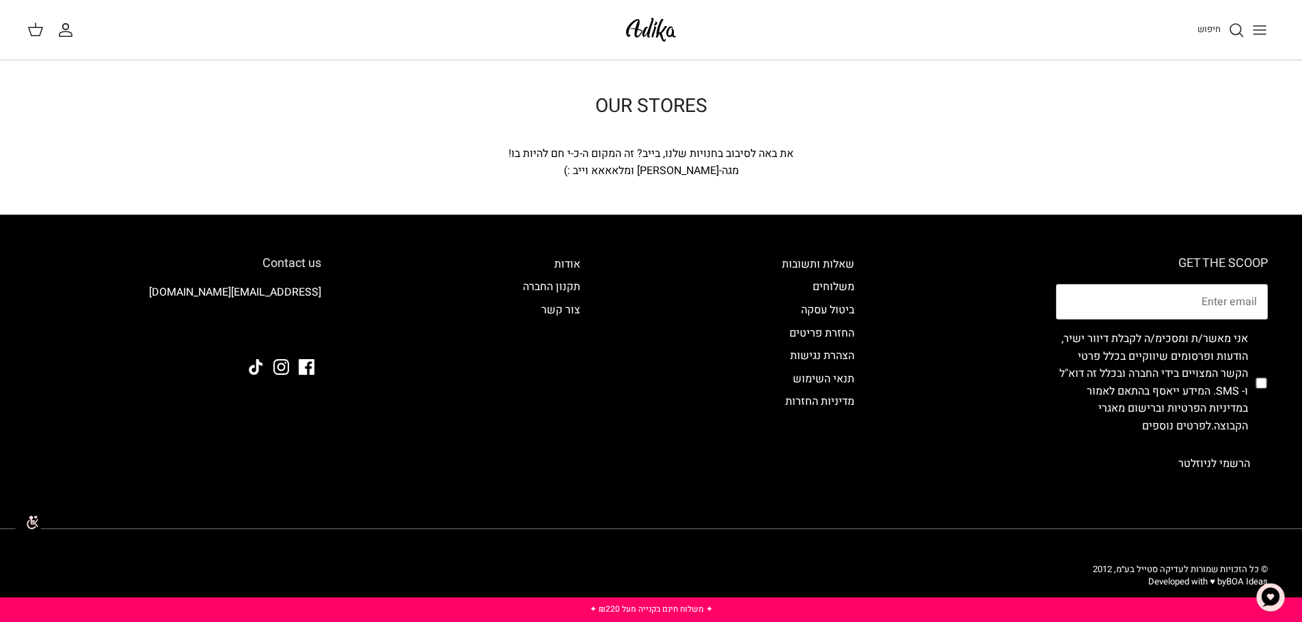
click at [670, 137] on div "OUR STORES" at bounding box center [651, 120] width 492 height 51
click at [660, 149] on div "את באה לסיבוב בחנויות שלנו, בייב? זה המקום ה-כ-י חם להיות בו!" at bounding box center [651, 155] width 492 height 18
click at [655, 165] on div "מגה-[PERSON_NAME] ומלאאאא וייב :)" at bounding box center [651, 172] width 492 height 18
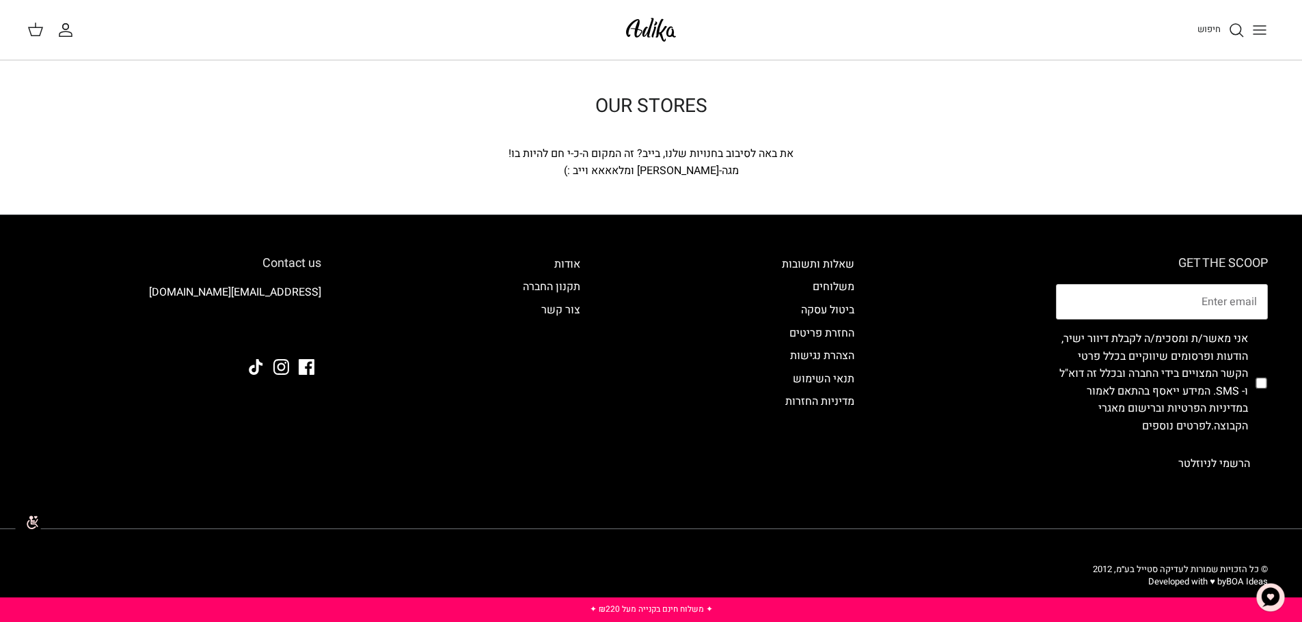
click at [661, 106] on h1 "OUR STORES" at bounding box center [651, 106] width 492 height 23
click at [700, 25] on div "חיפוש" at bounding box center [983, 30] width 581 height 30
click at [665, 28] on img at bounding box center [651, 30] width 58 height 32
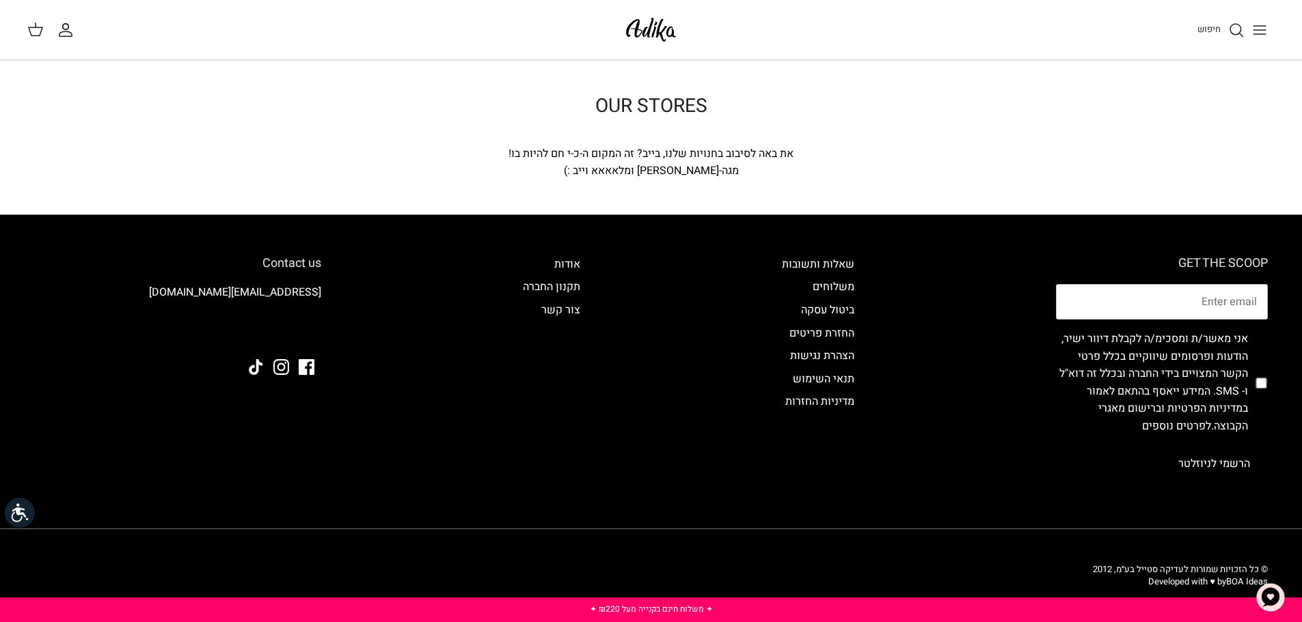
click at [719, 153] on div "את באה לסיבוב בחנויות שלנו, בייב? זה המקום ה-כ-י חם להיות בו!" at bounding box center [651, 155] width 492 height 18
click at [679, 169] on div "מגה-[PERSON_NAME] ומלאאאא וייב :)" at bounding box center [651, 172] width 492 height 18
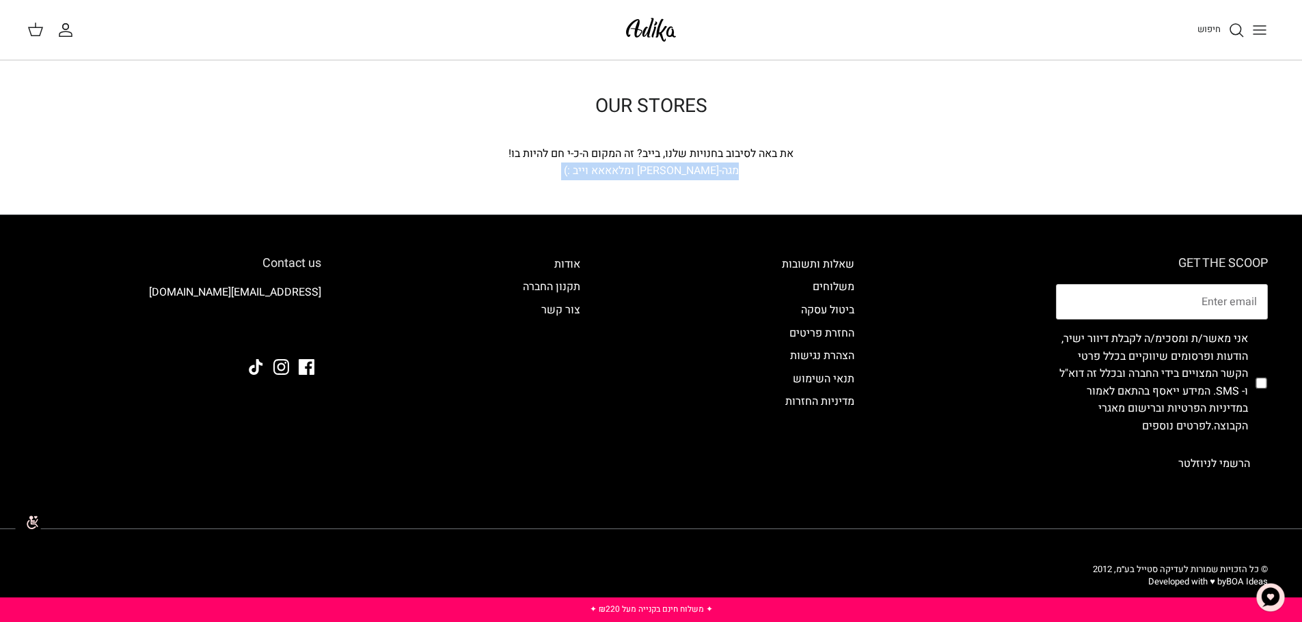
click at [679, 169] on div "מגה-[PERSON_NAME] ומלאאאא וייב :)" at bounding box center [651, 172] width 492 height 18
click at [770, 180] on div "OUR STORES את באה לסיבוב בחנויות שלנו, בייב? זה המקום ה-כ-י חם להיות בו! מגה-סט…" at bounding box center [651, 138] width 1302 height 154
click at [458, 110] on h1 "OUR STORES" at bounding box center [651, 106] width 492 height 23
